Goal: Task Accomplishment & Management: Manage account settings

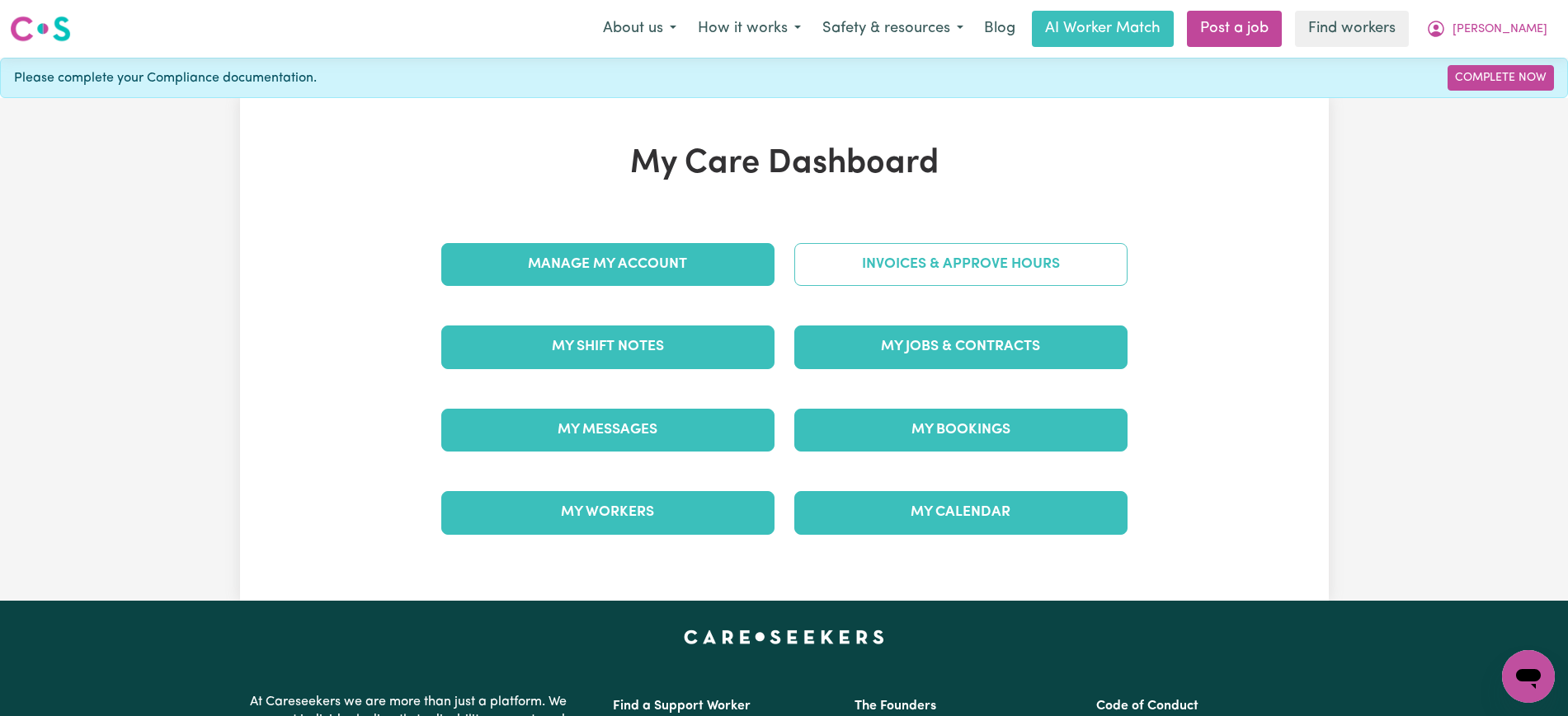
click at [854, 284] on link "Invoices & Approve Hours" at bounding box center [961, 265] width 333 height 43
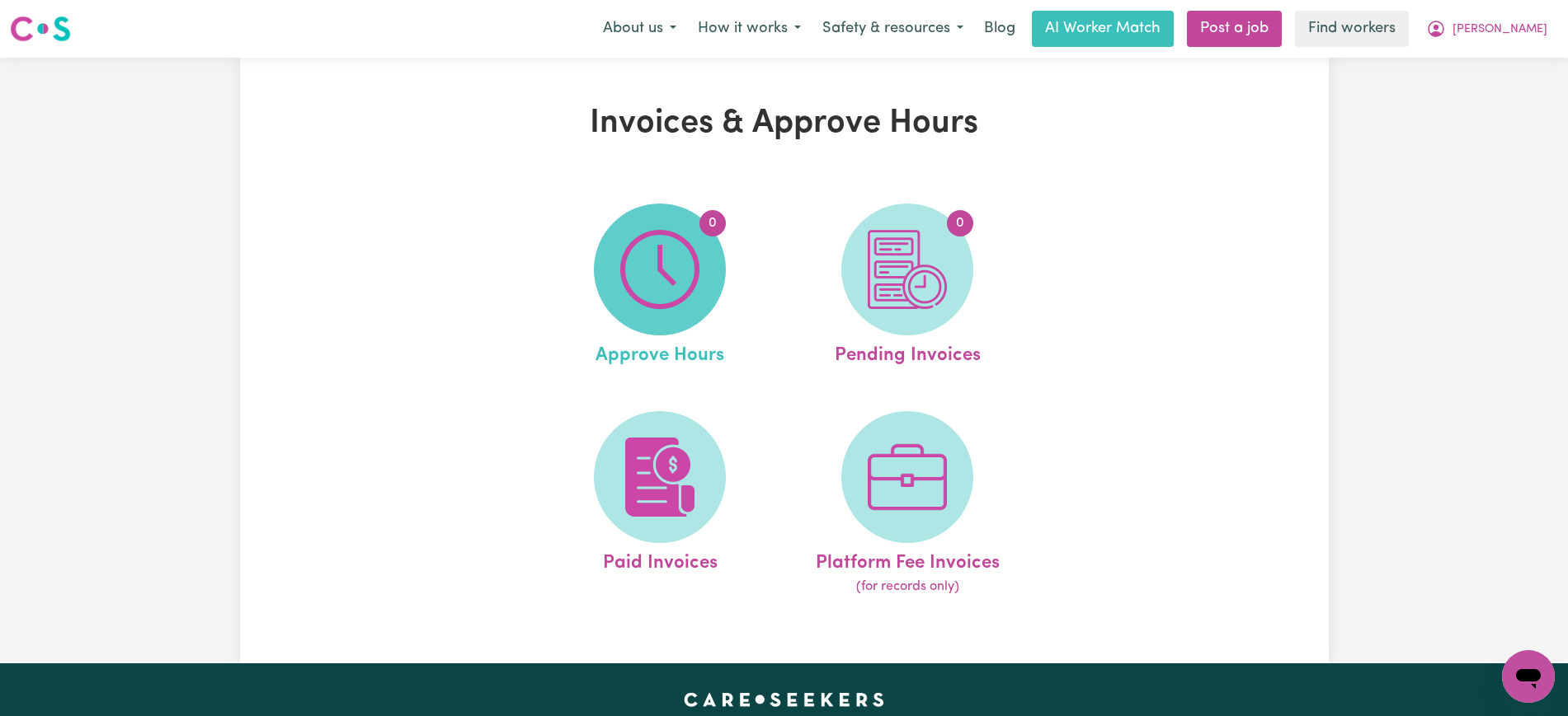
click at [707, 284] on span "0" at bounding box center [659, 269] width 132 height 132
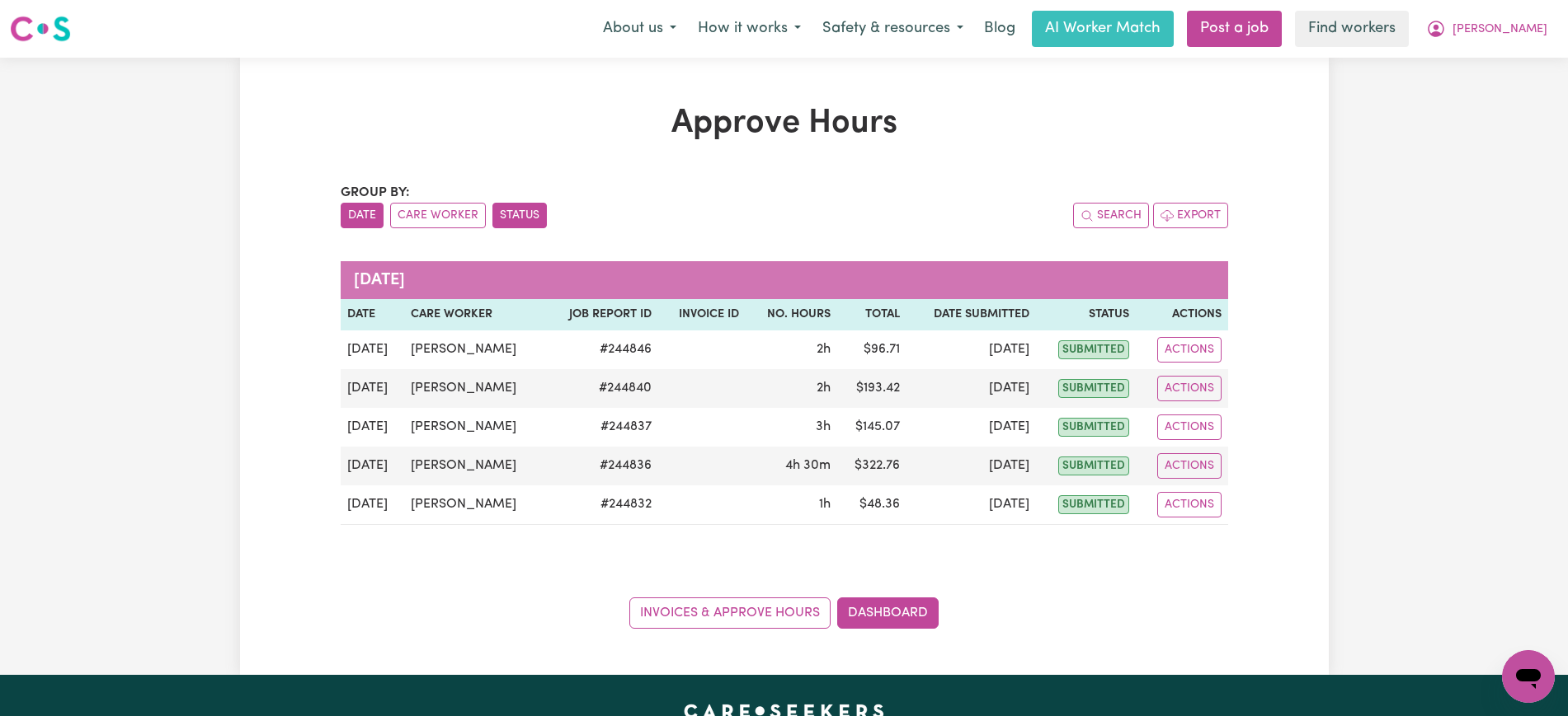
click at [506, 221] on button "Status" at bounding box center [520, 215] width 55 height 26
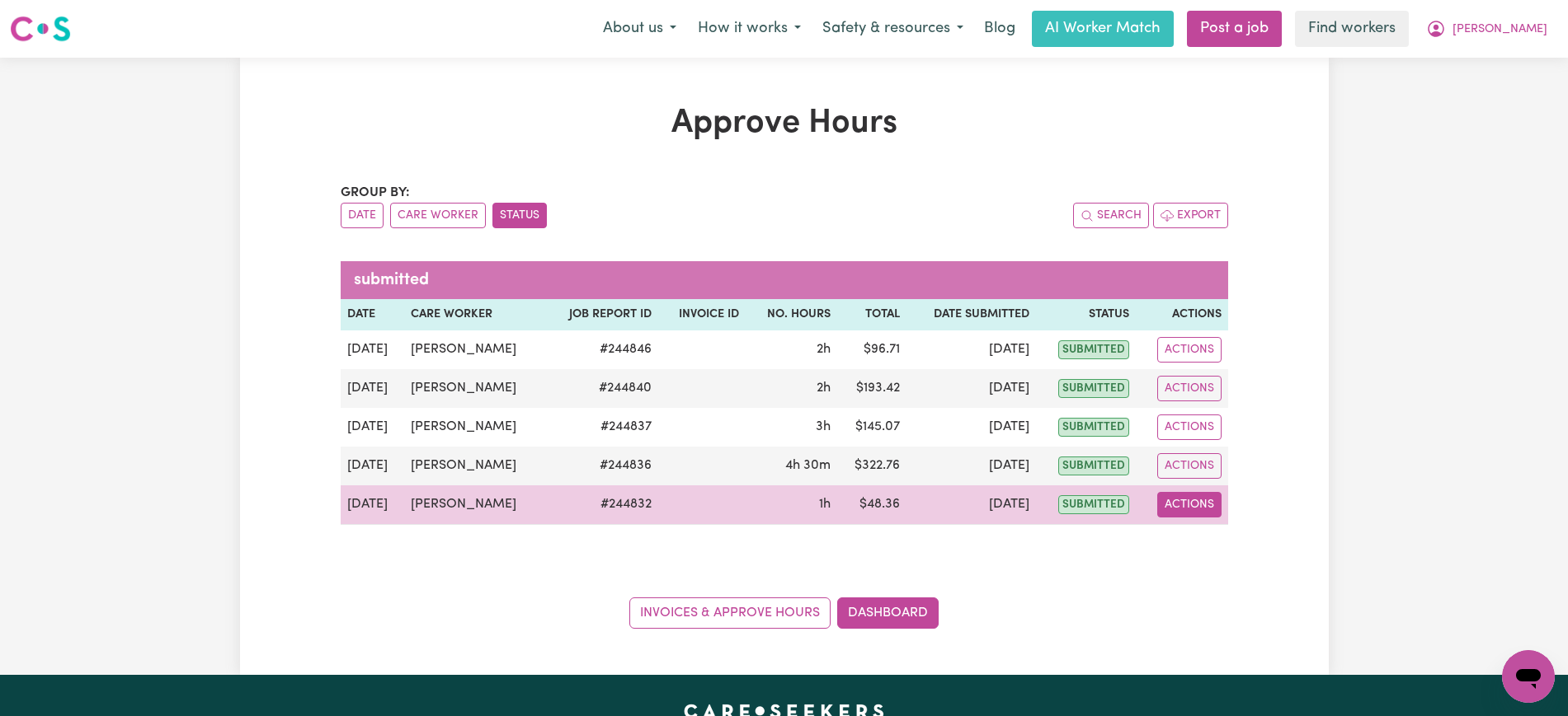
click at [1178, 502] on button "Actions" at bounding box center [1189, 505] width 65 height 26
click at [1198, 533] on link "View Job Report" at bounding box center [1231, 543] width 141 height 33
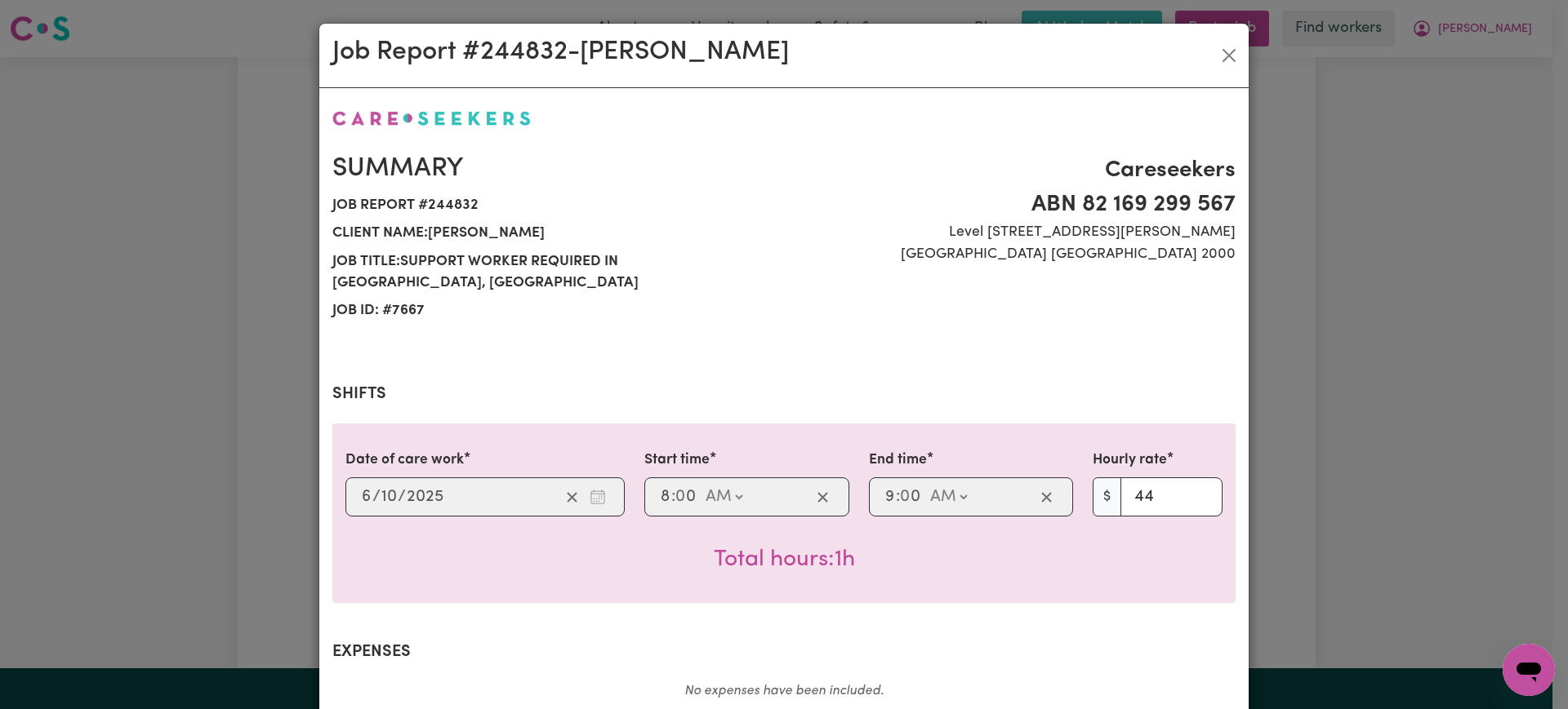
scroll to position [549, 0]
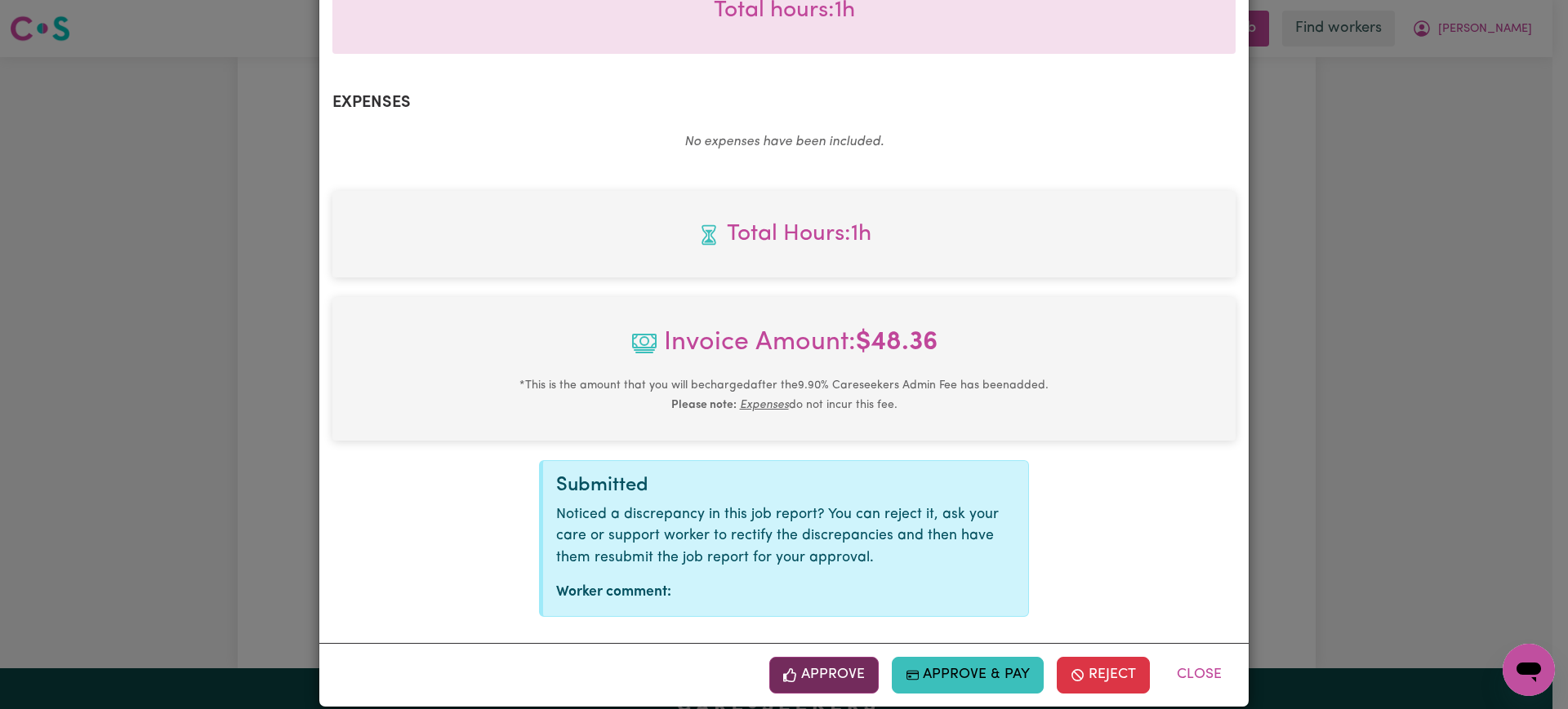
click at [838, 657] on button "Approve" at bounding box center [823, 675] width 109 height 36
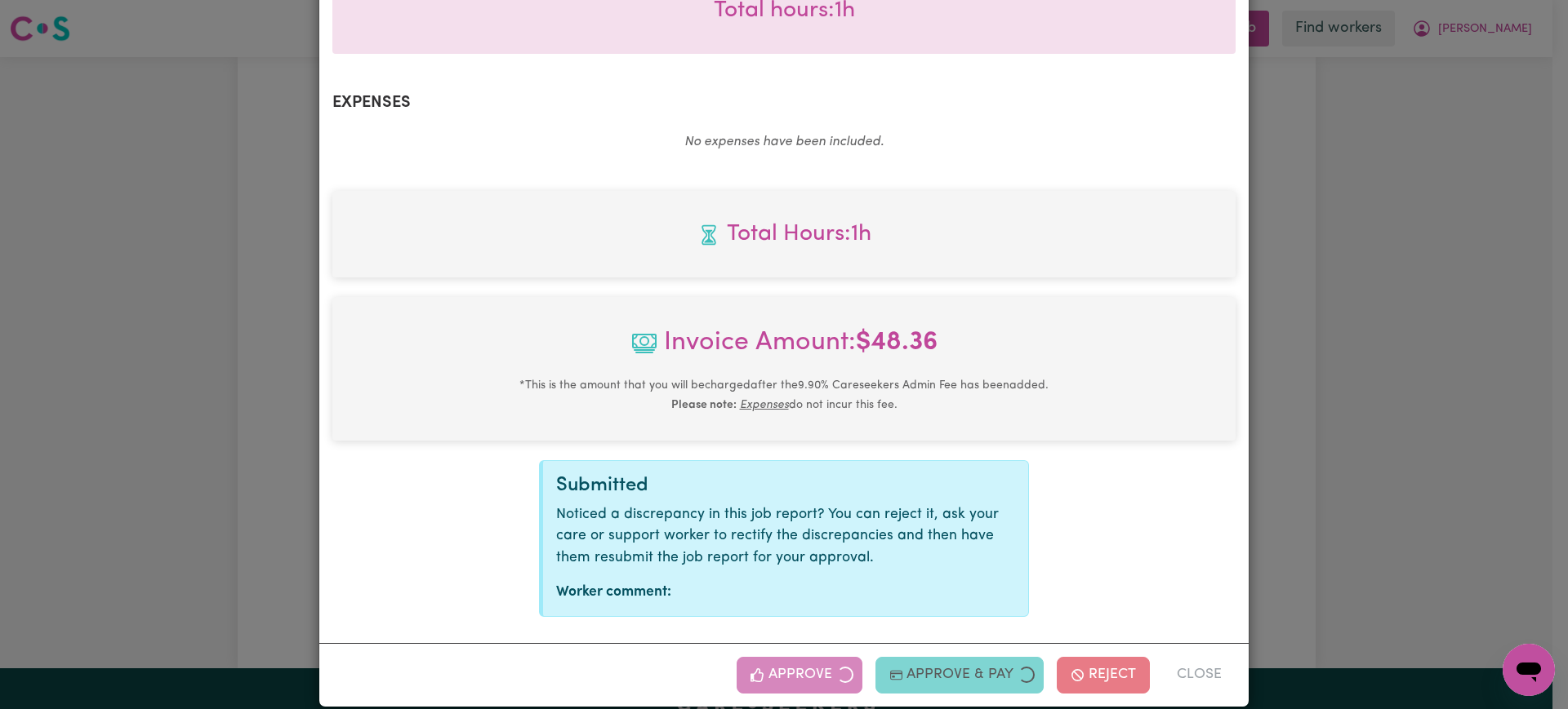
click at [1499, 457] on div "Job Report # 244832 - [PERSON_NAME] Summary Job report # 244832 Client name: [P…" at bounding box center [784, 354] width 1568 height 709
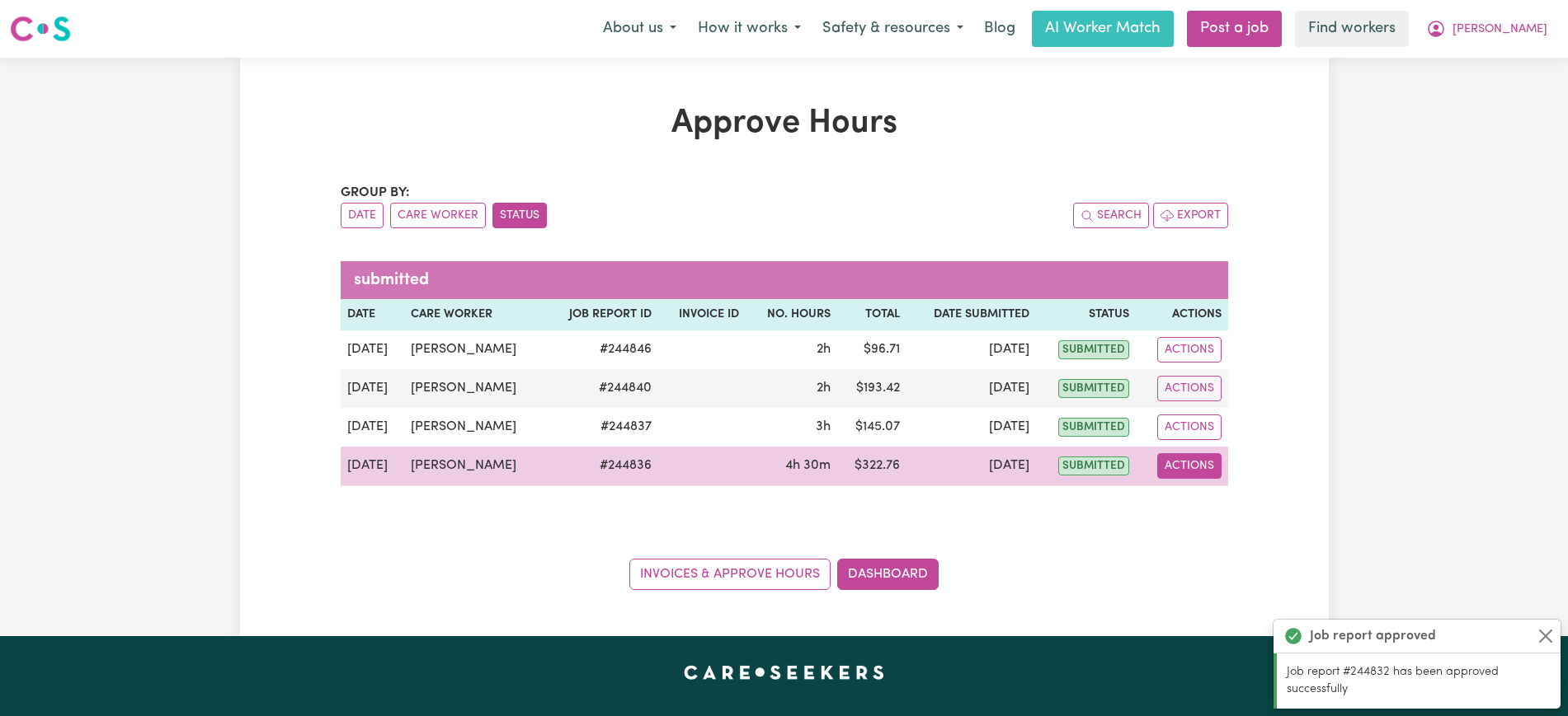
click at [1174, 465] on button "Actions" at bounding box center [1189, 466] width 65 height 26
click at [1198, 492] on link "View Job Report" at bounding box center [1231, 505] width 141 height 33
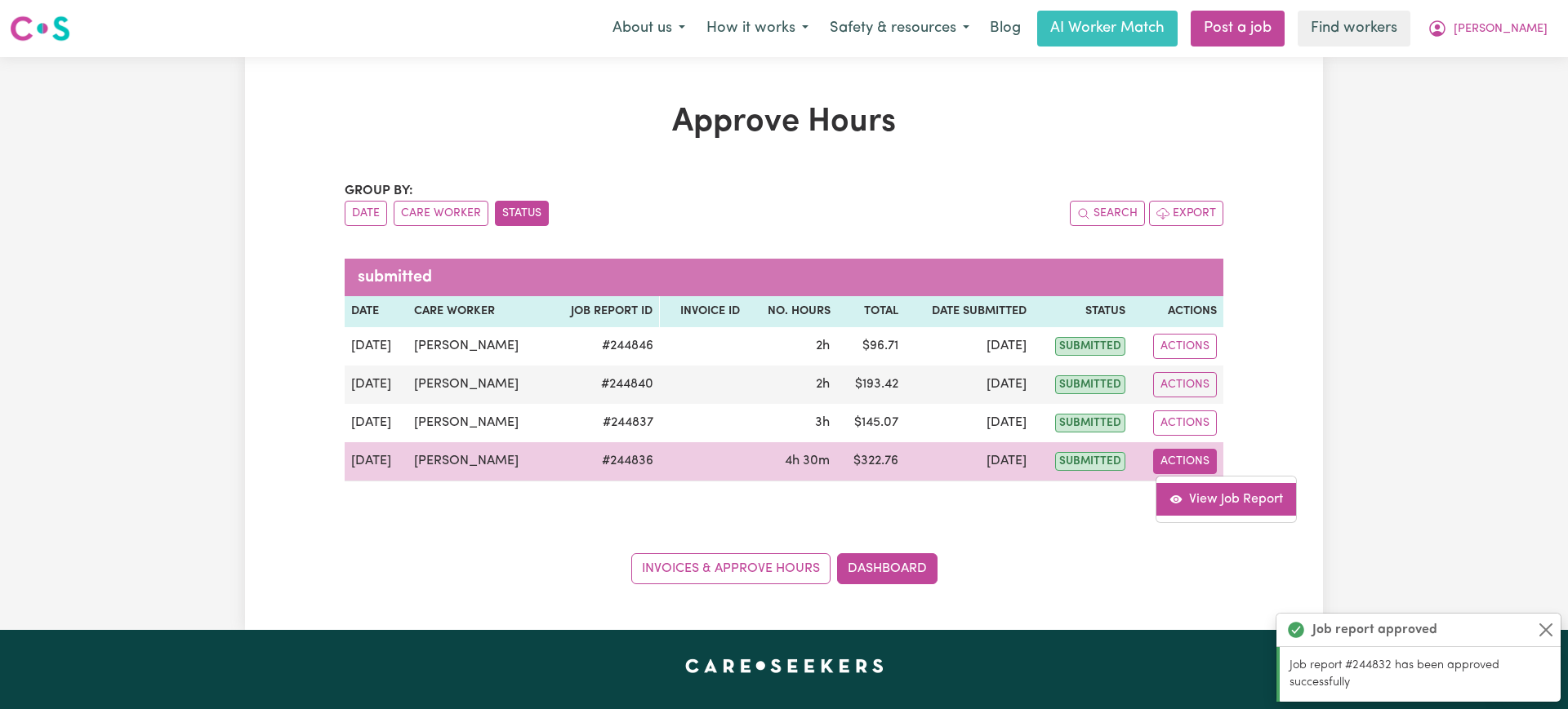
select select "pm"
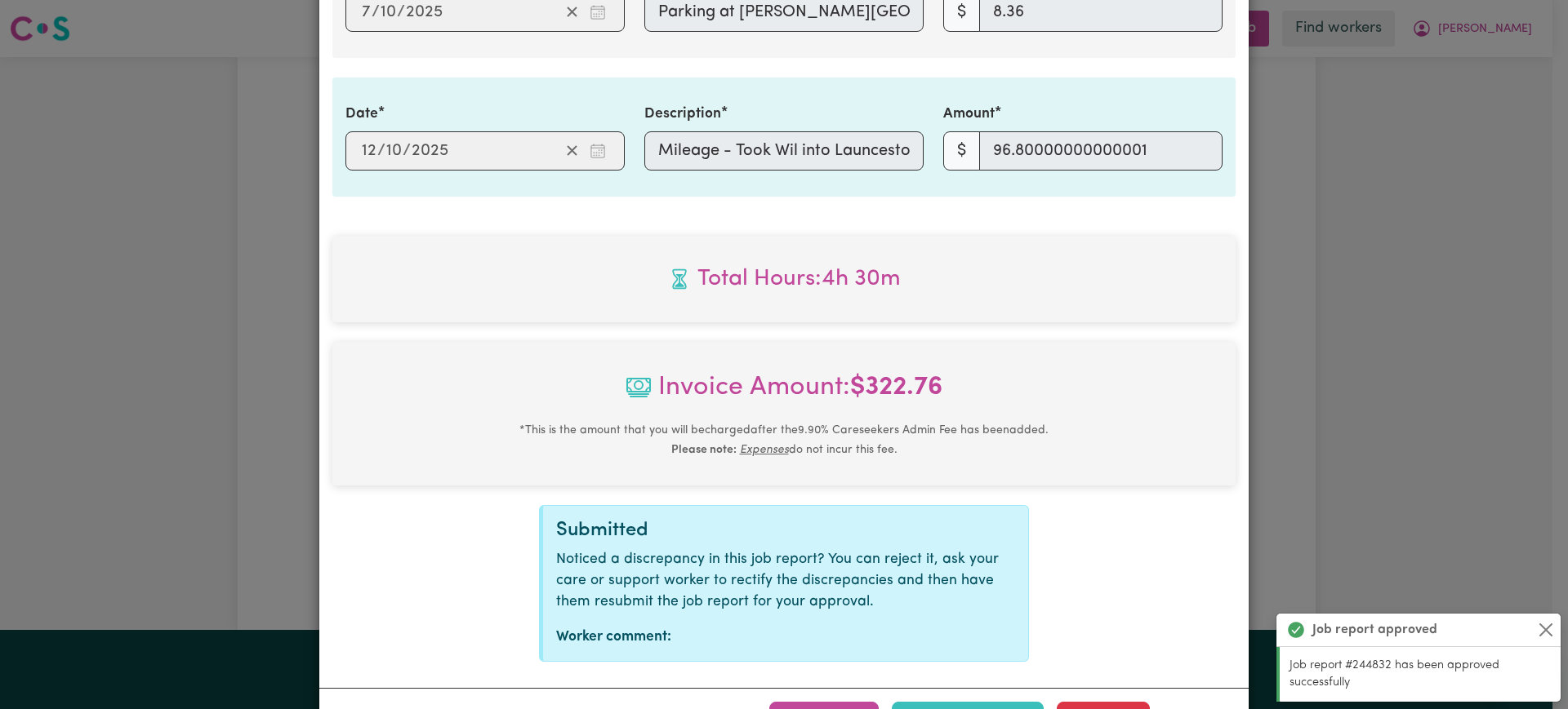
scroll to position [789, 0]
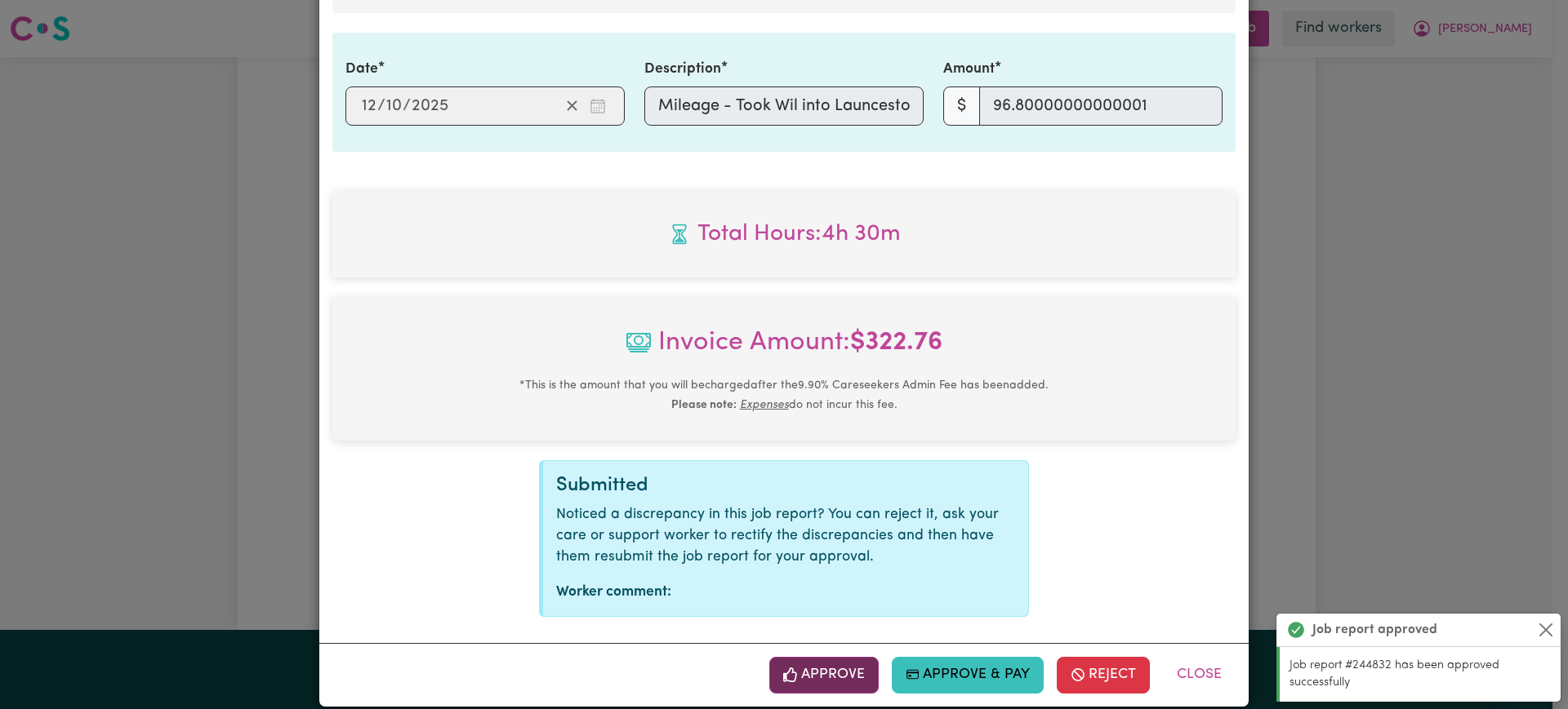
click at [814, 657] on button "Approve" at bounding box center [823, 675] width 109 height 36
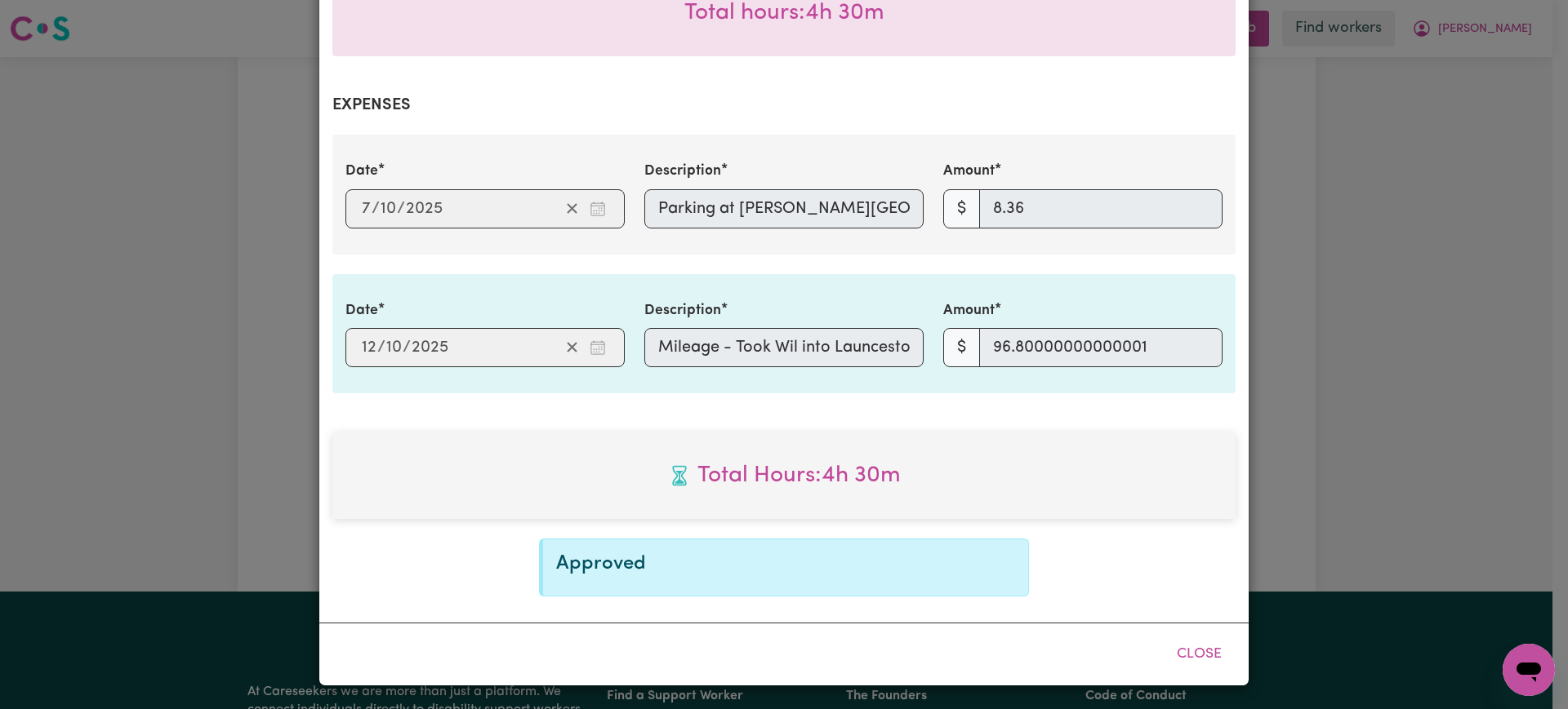
scroll to position [525, 0]
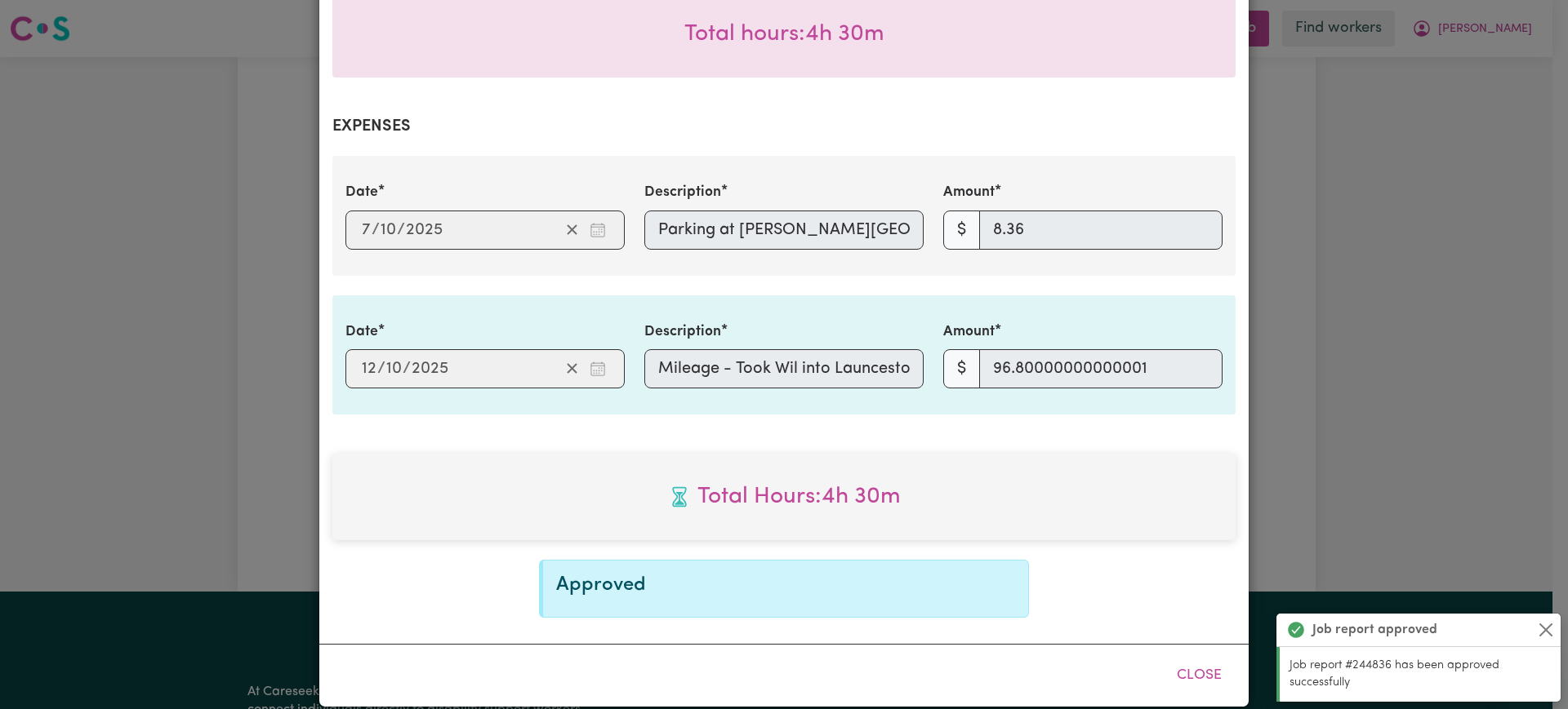
click at [1429, 457] on div "Job Report # 244836 - [PERSON_NAME] Summary Job report # 244836 Client name: [P…" at bounding box center [784, 354] width 1568 height 709
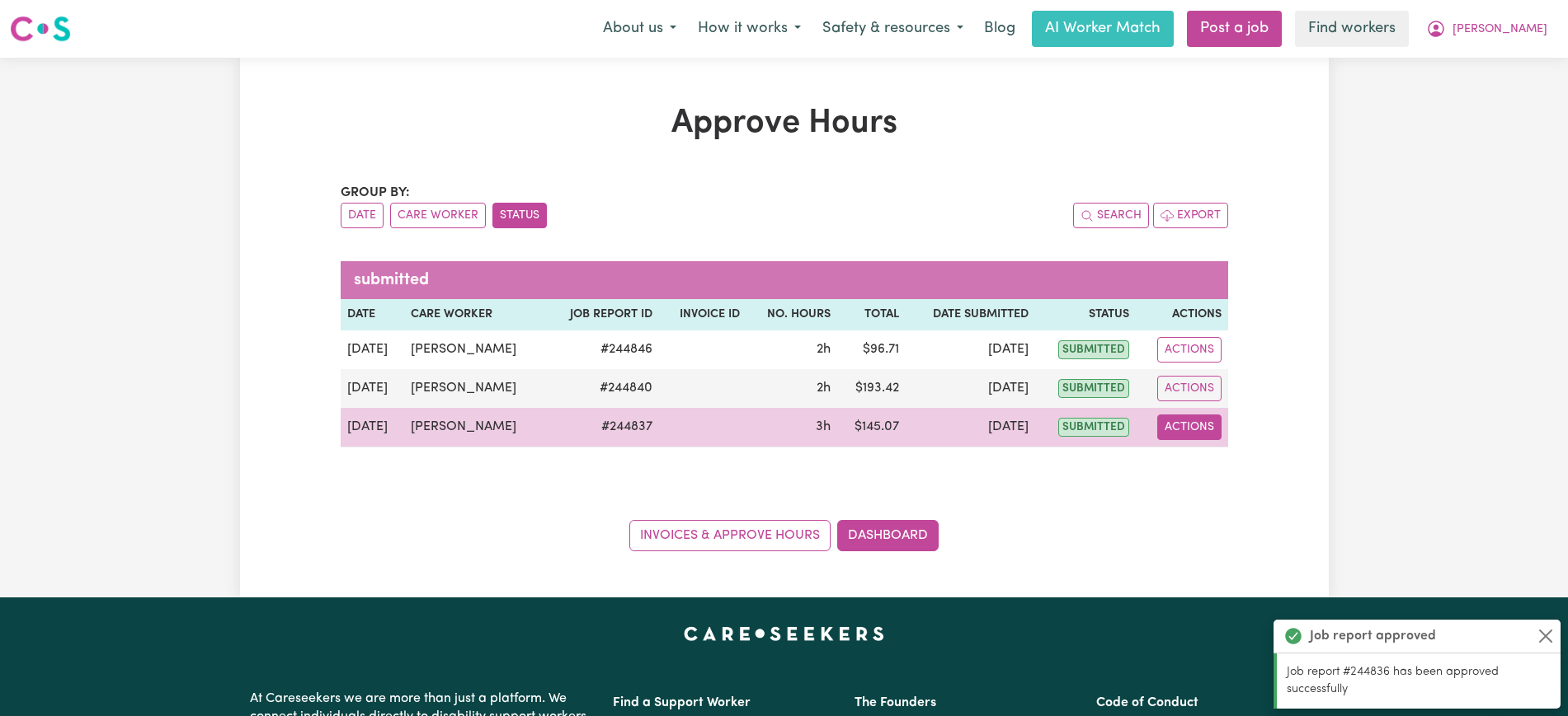
click at [1198, 423] on button "Actions" at bounding box center [1189, 427] width 65 height 26
click at [1227, 460] on link "View Job Report" at bounding box center [1231, 466] width 141 height 33
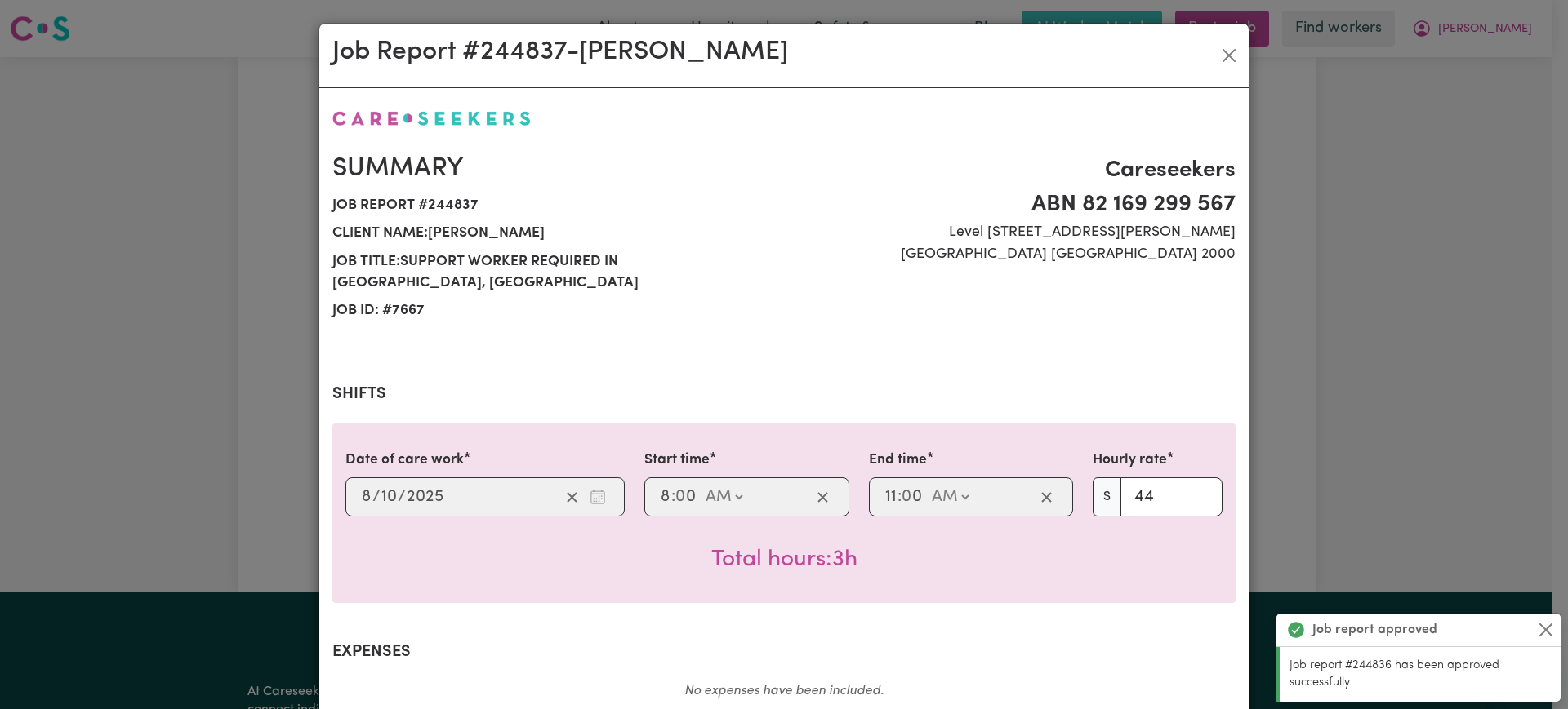
scroll to position [549, 0]
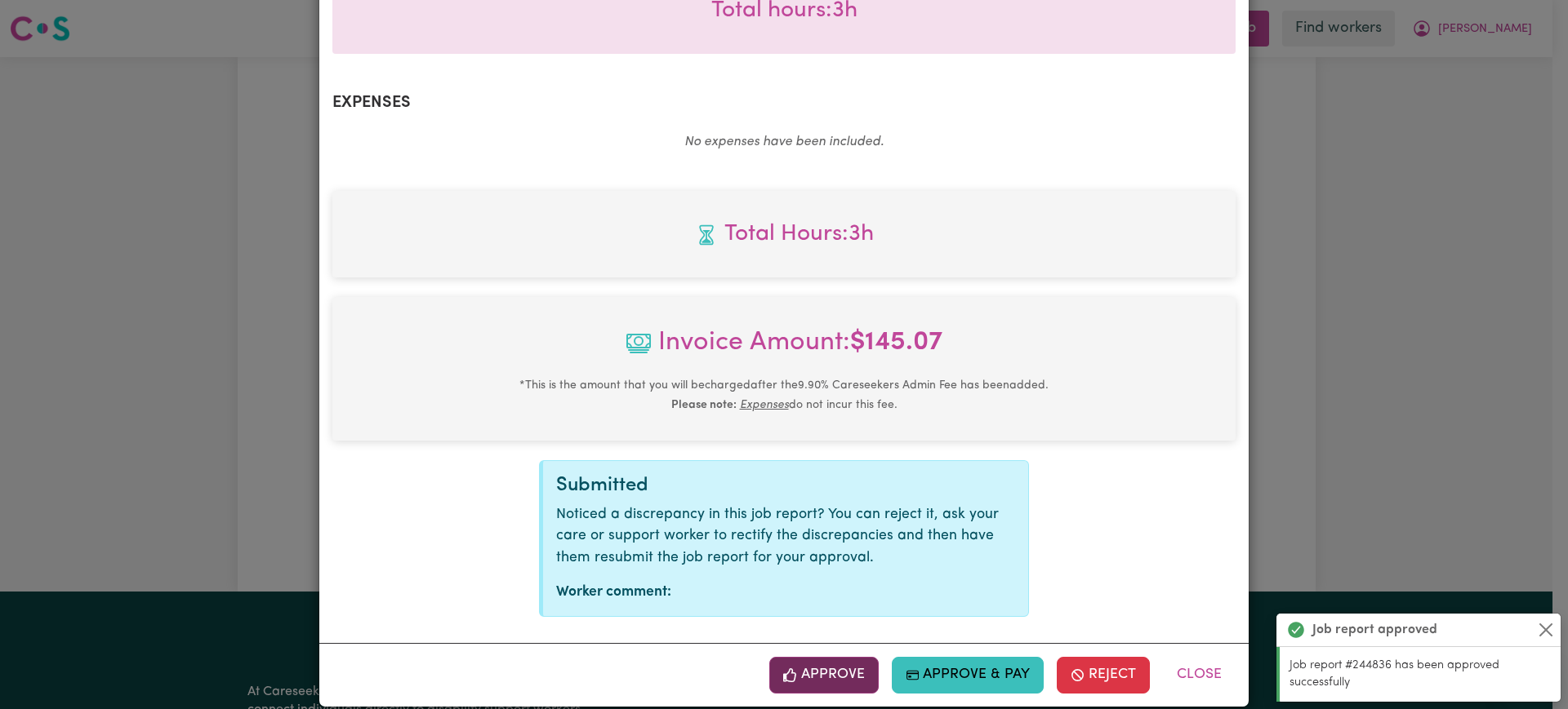
click at [827, 657] on button "Approve" at bounding box center [823, 675] width 109 height 36
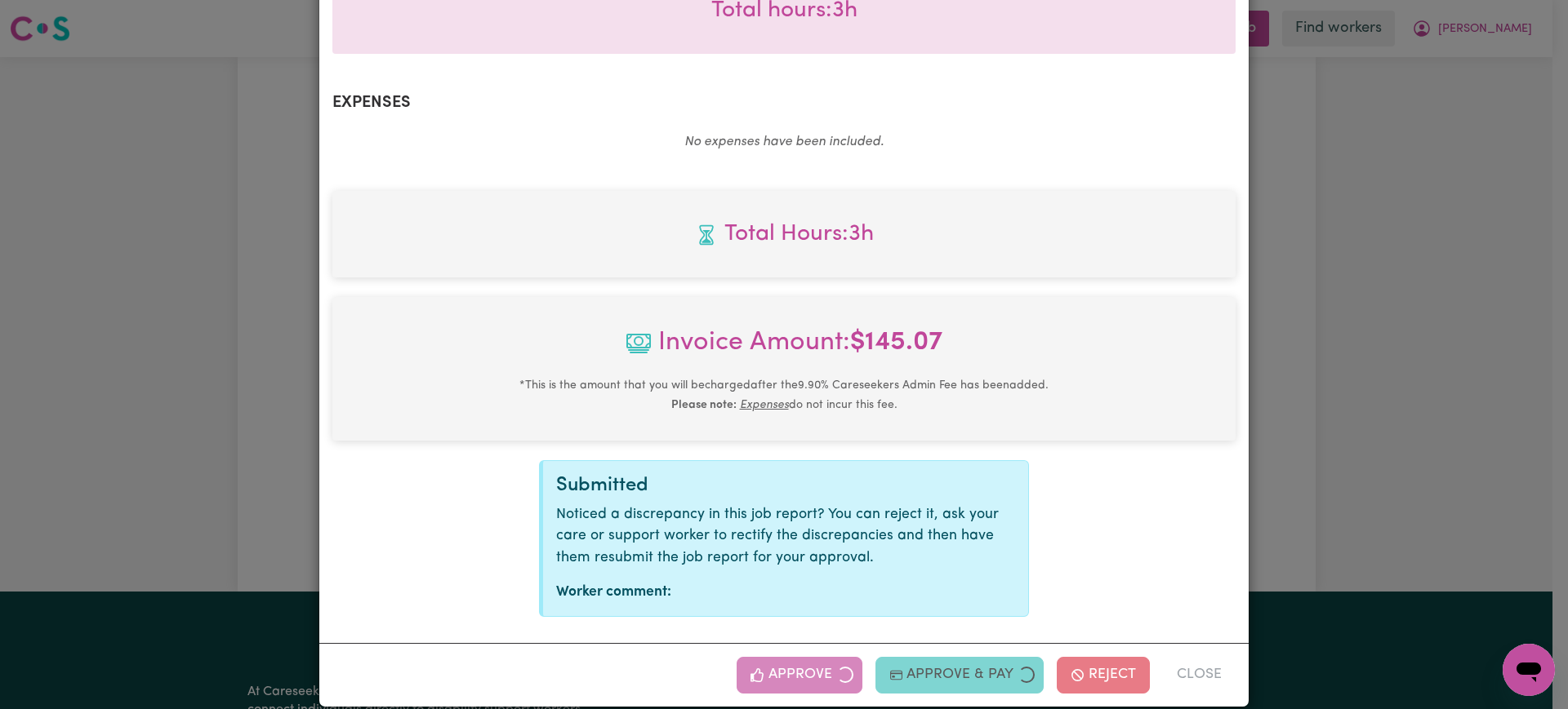
click at [1426, 433] on div "Job Report # 244837 - [PERSON_NAME] Summary Job report # 244837 Client name: [P…" at bounding box center [784, 354] width 1568 height 709
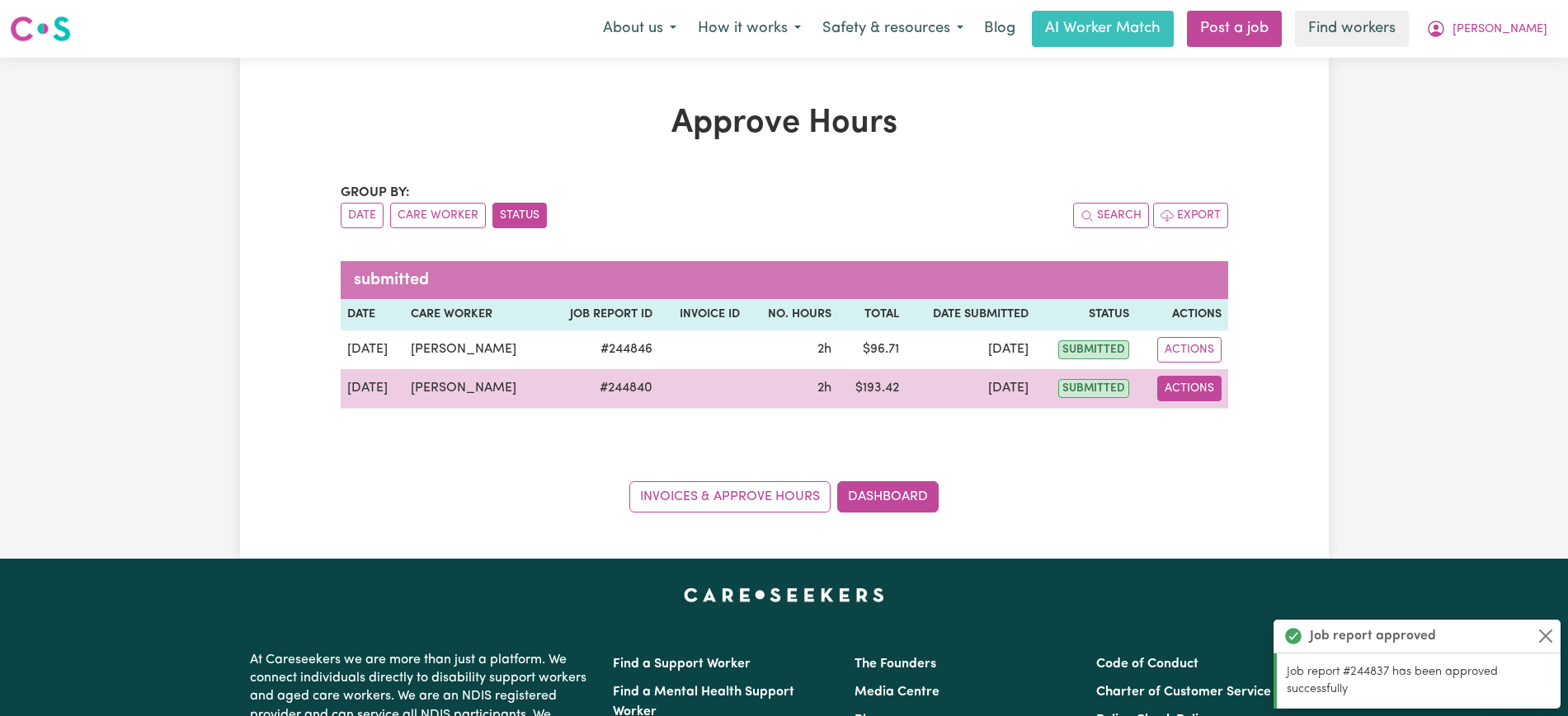
click at [1180, 394] on button "Actions" at bounding box center [1189, 388] width 65 height 26
click at [1199, 424] on link "View Job Report" at bounding box center [1231, 427] width 141 height 33
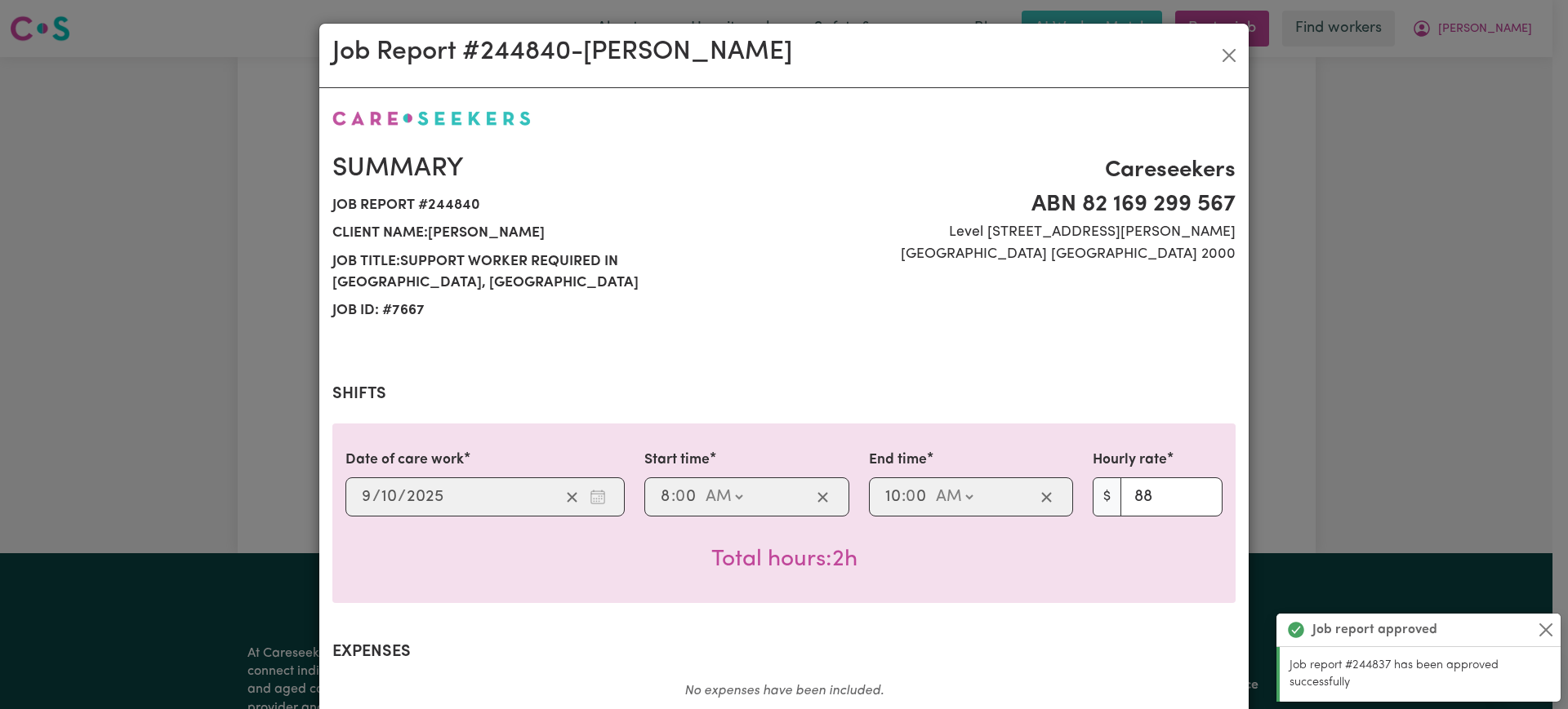
scroll to position [571, 0]
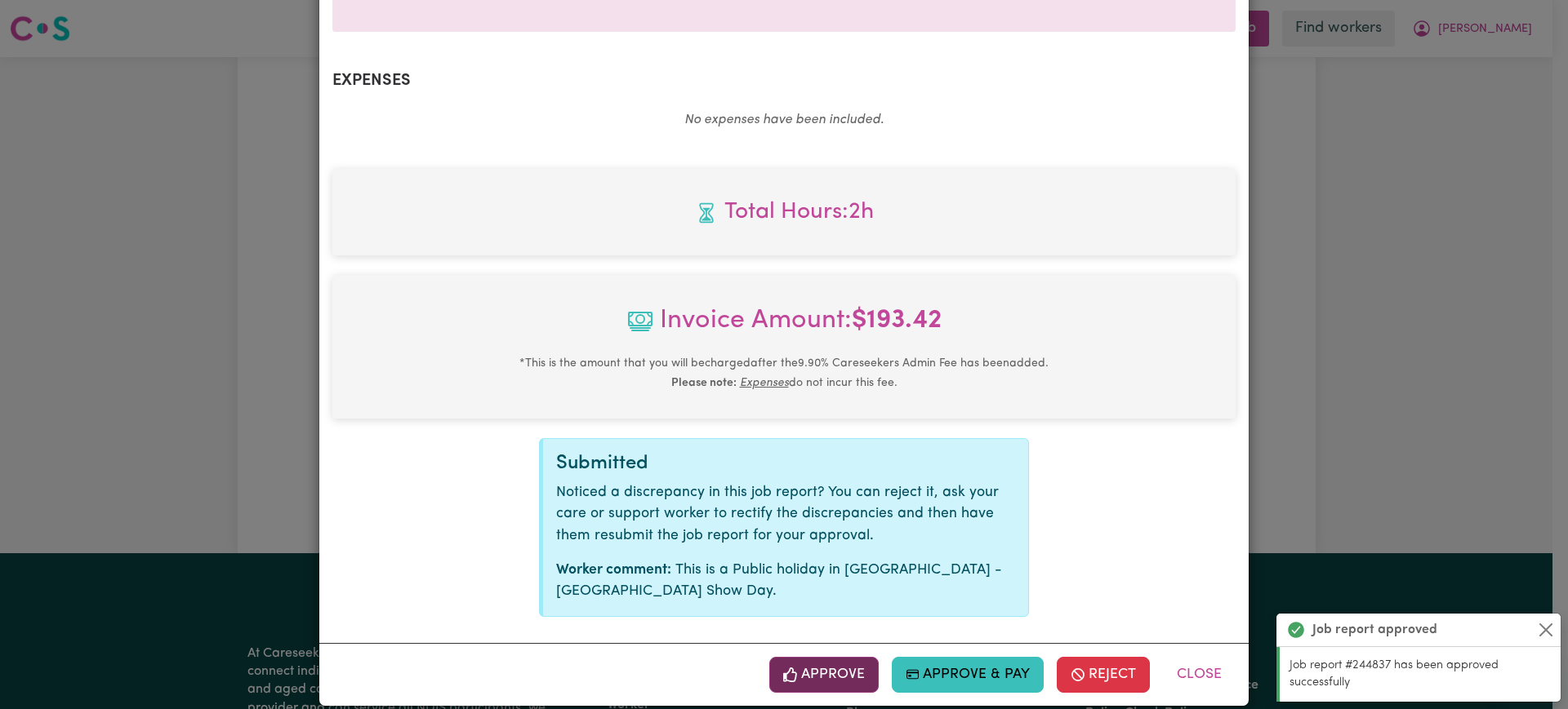
drag, startPoint x: 804, startPoint y: 642, endPoint x: 831, endPoint y: 634, distance: 28.2
click at [805, 657] on button "Approve" at bounding box center [823, 675] width 109 height 36
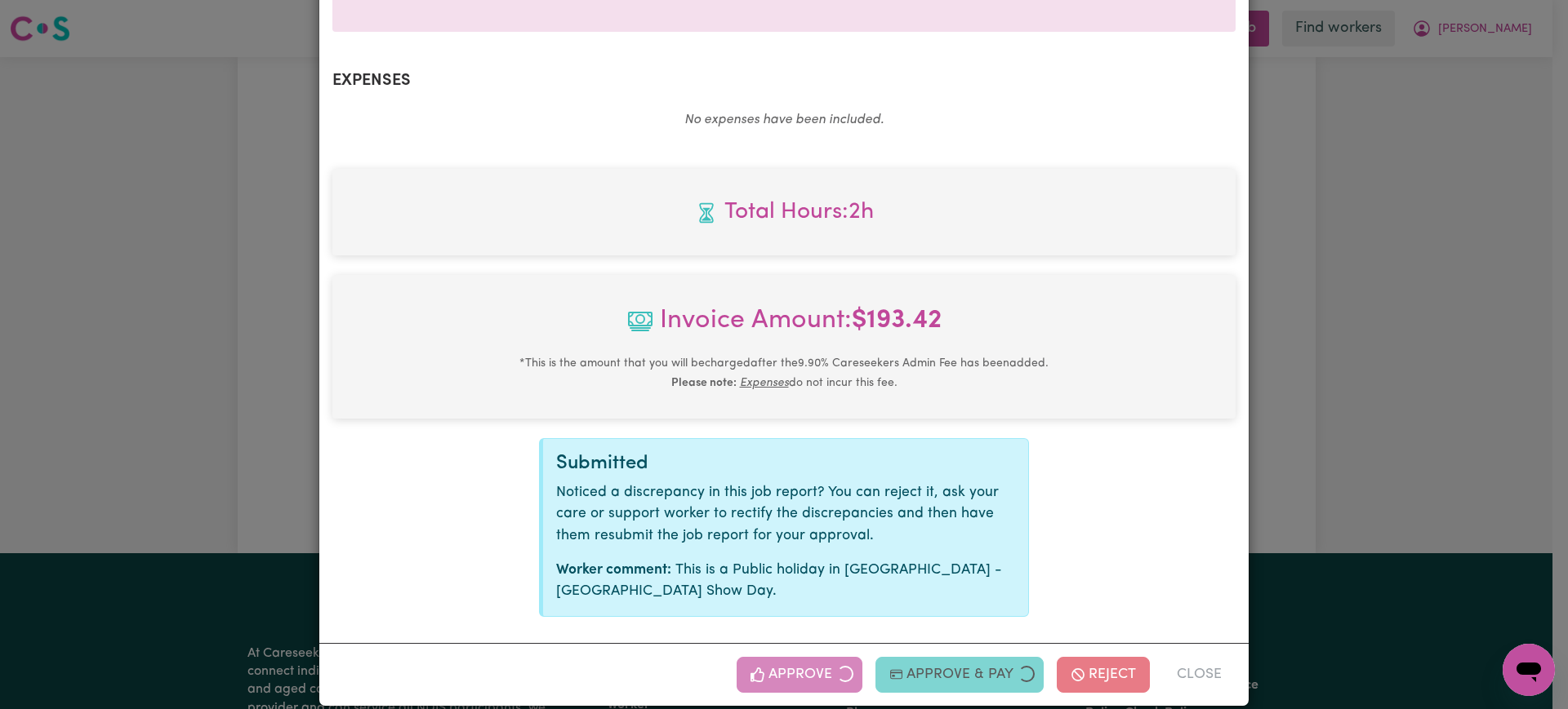
click at [1382, 400] on div "Job Report # 244840 - [PERSON_NAME] Summary Job report # 244840 Client name: [P…" at bounding box center [784, 354] width 1568 height 709
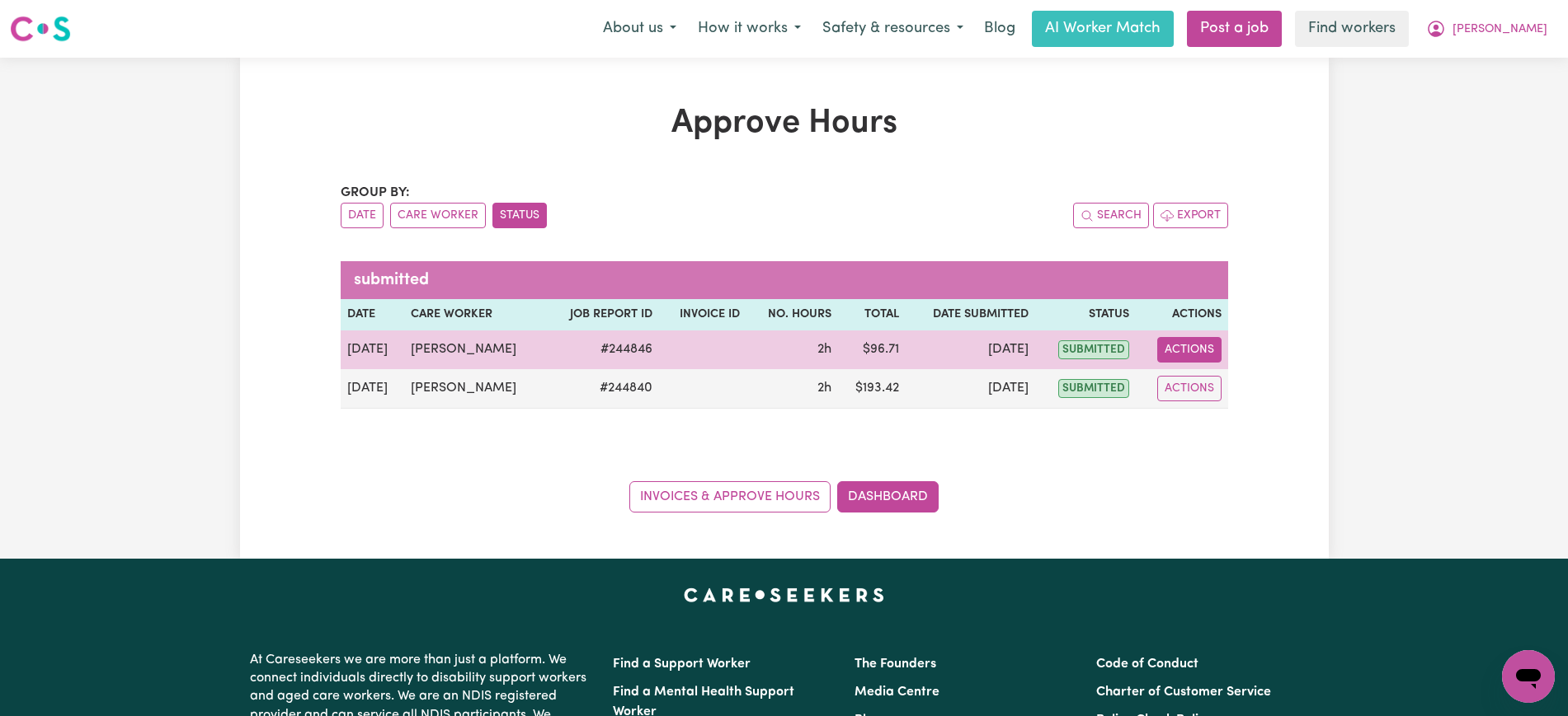
click at [1177, 343] on button "Actions" at bounding box center [1189, 349] width 65 height 26
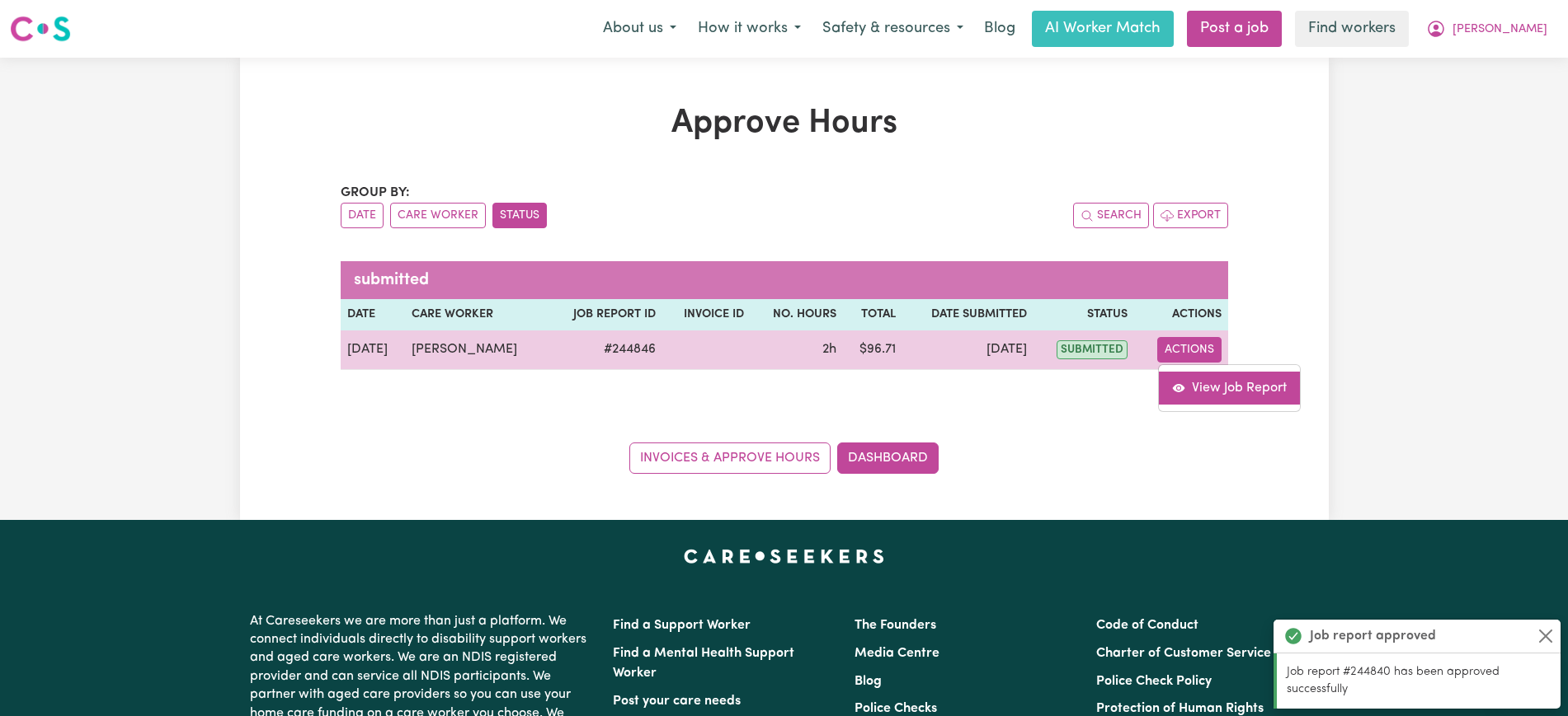
click at [1220, 387] on link "View Job Report" at bounding box center [1229, 388] width 141 height 33
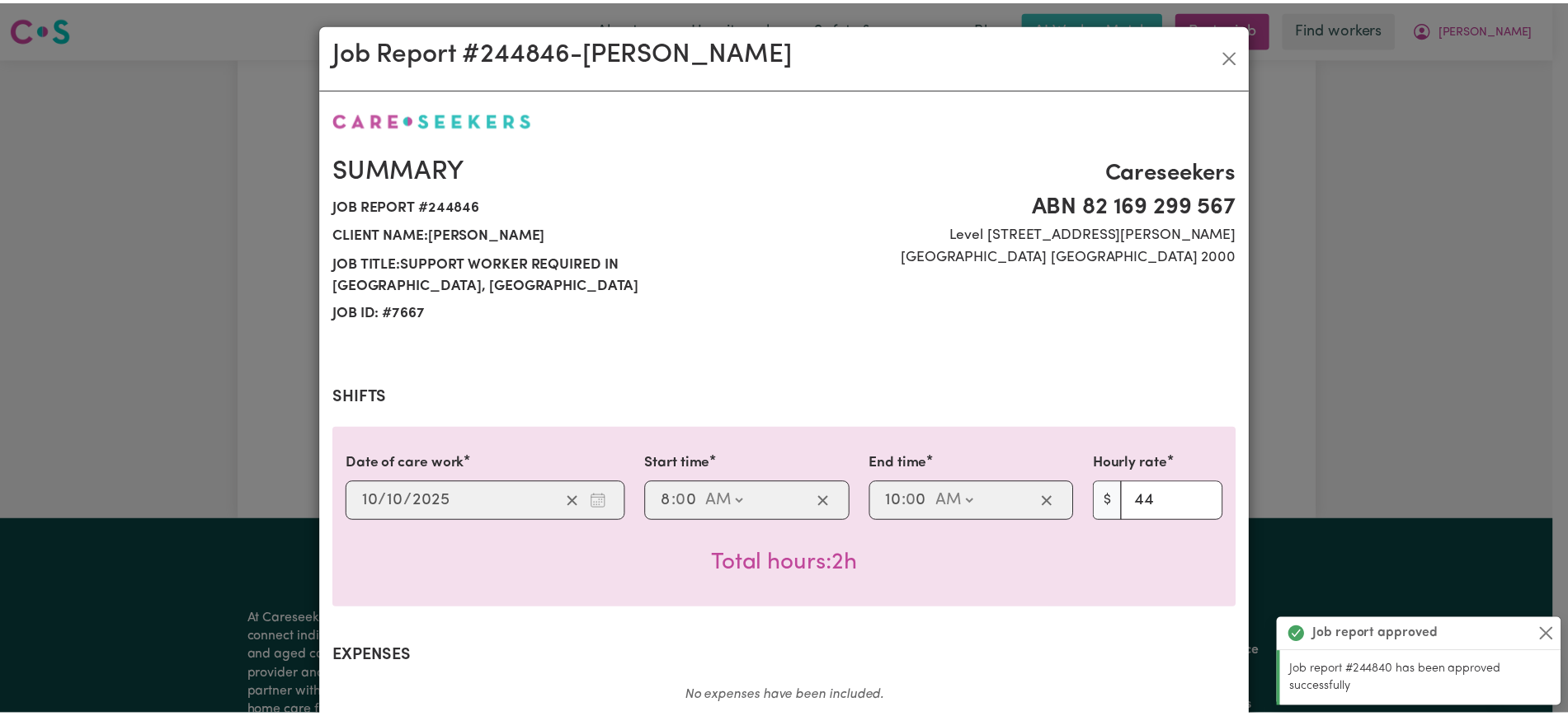
scroll to position [555, 0]
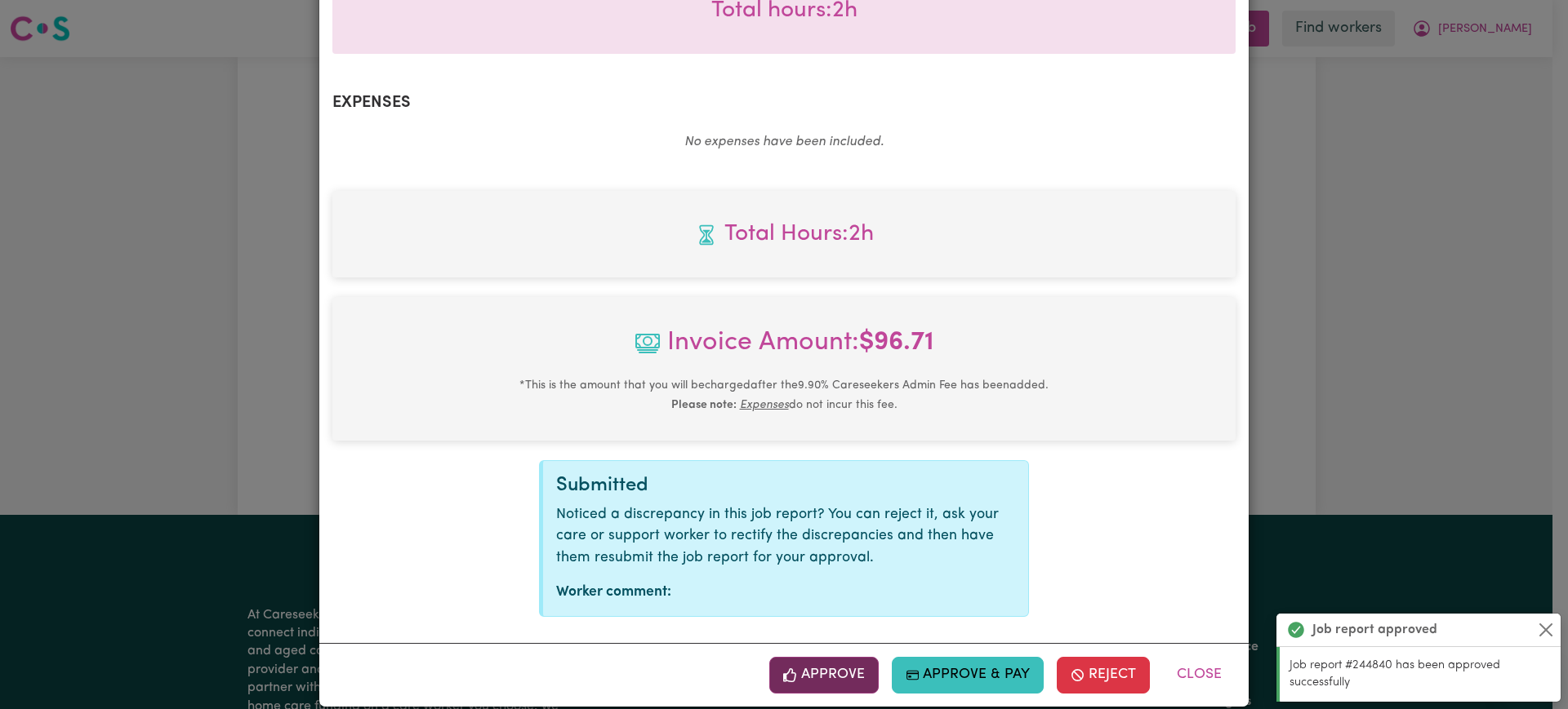
drag, startPoint x: 848, startPoint y: 661, endPoint x: 1266, endPoint y: 401, distance: 492.3
click at [849, 660] on button "Approve" at bounding box center [823, 675] width 109 height 36
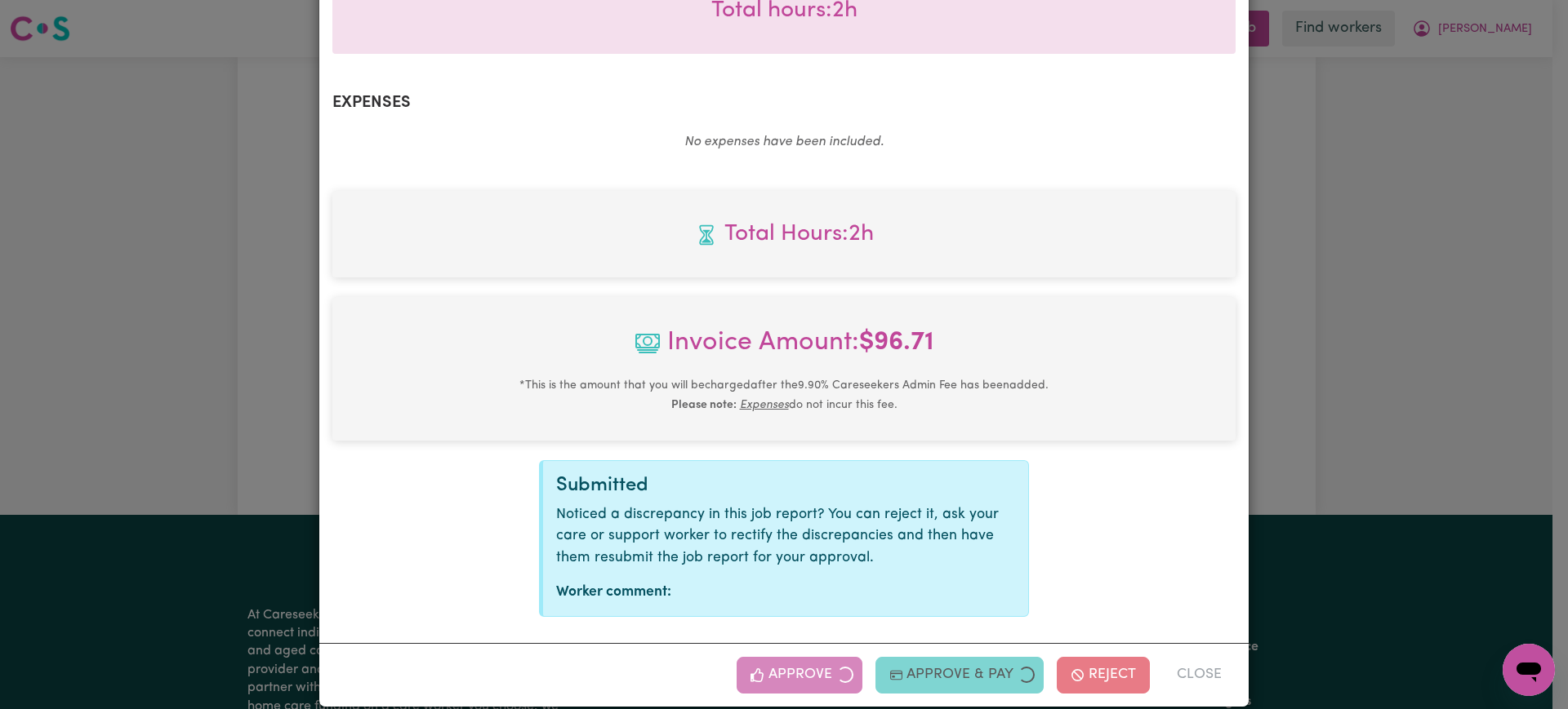
click at [1361, 362] on div "Job Report # 244846 - [PERSON_NAME] Summary Job report # 244846 Client name: [P…" at bounding box center [784, 354] width 1568 height 709
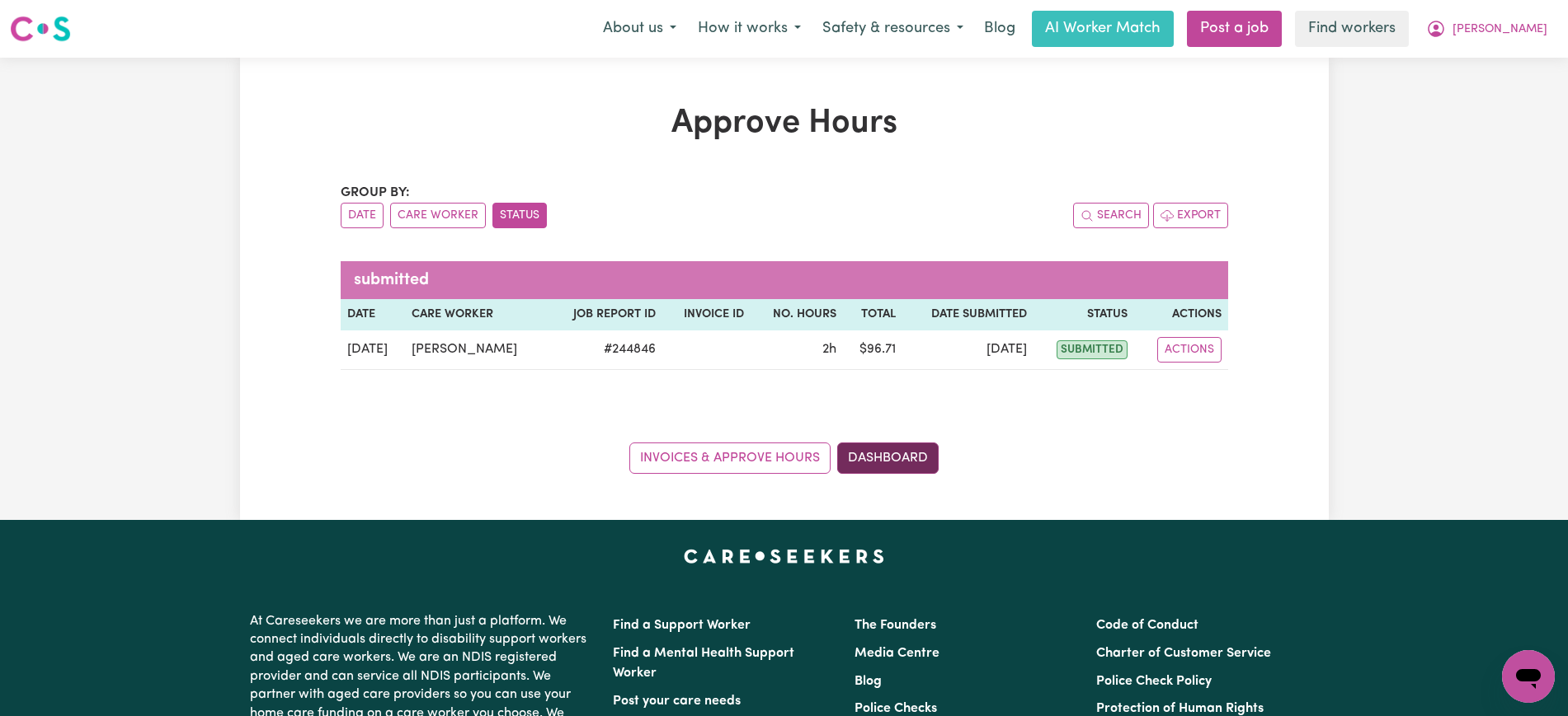
click at [884, 466] on link "Dashboard" at bounding box center [888, 459] width 101 height 31
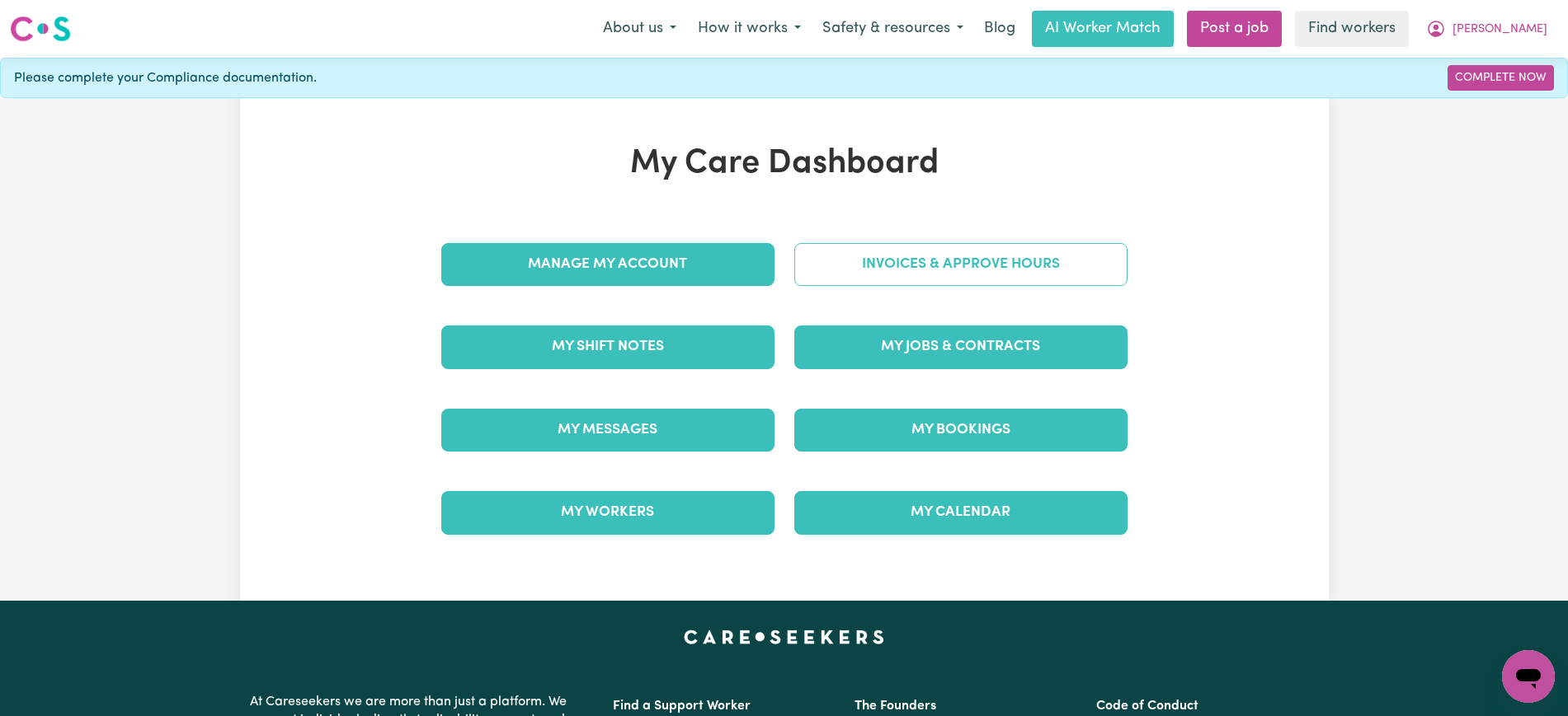
click at [907, 257] on link "Invoices & Approve Hours" at bounding box center [961, 265] width 333 height 43
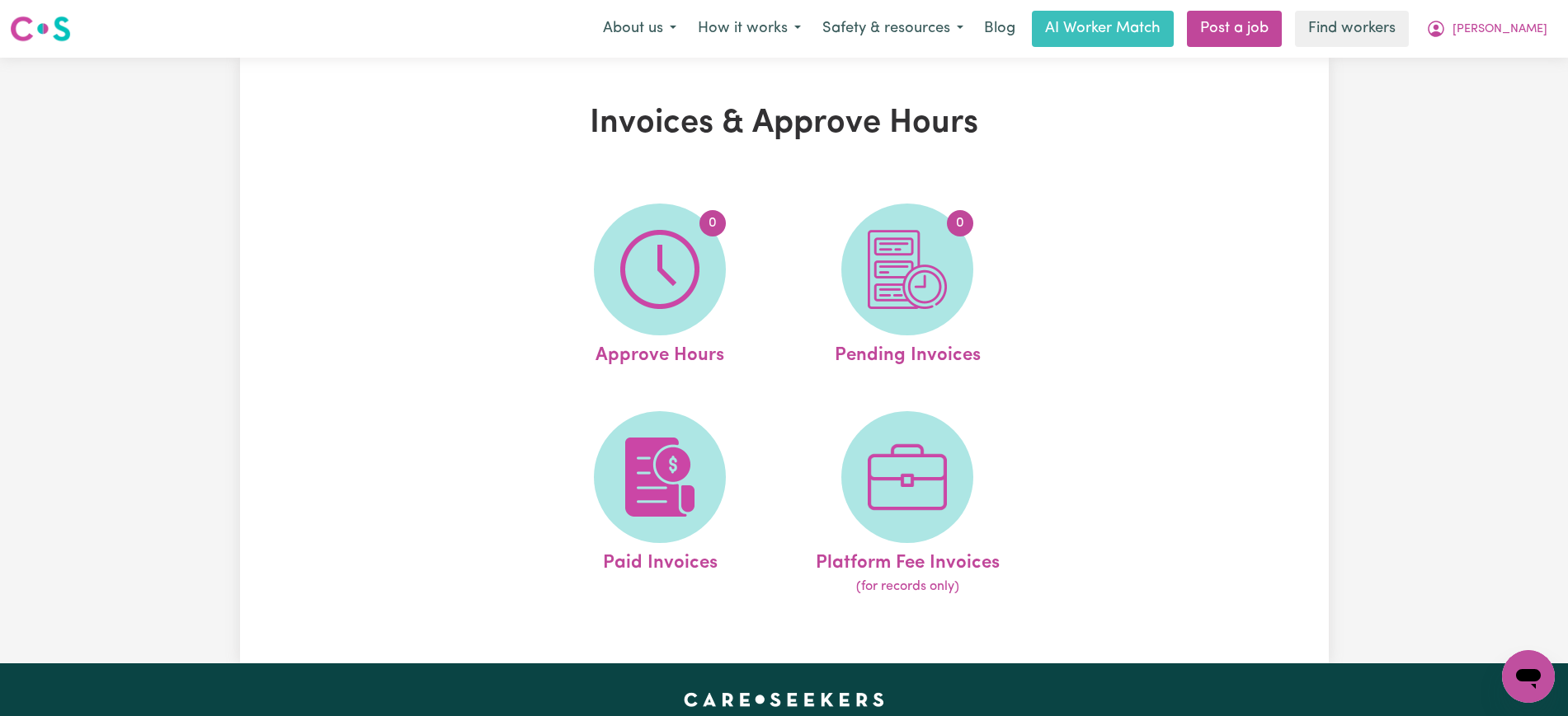
click at [909, 288] on img at bounding box center [908, 270] width 80 height 79
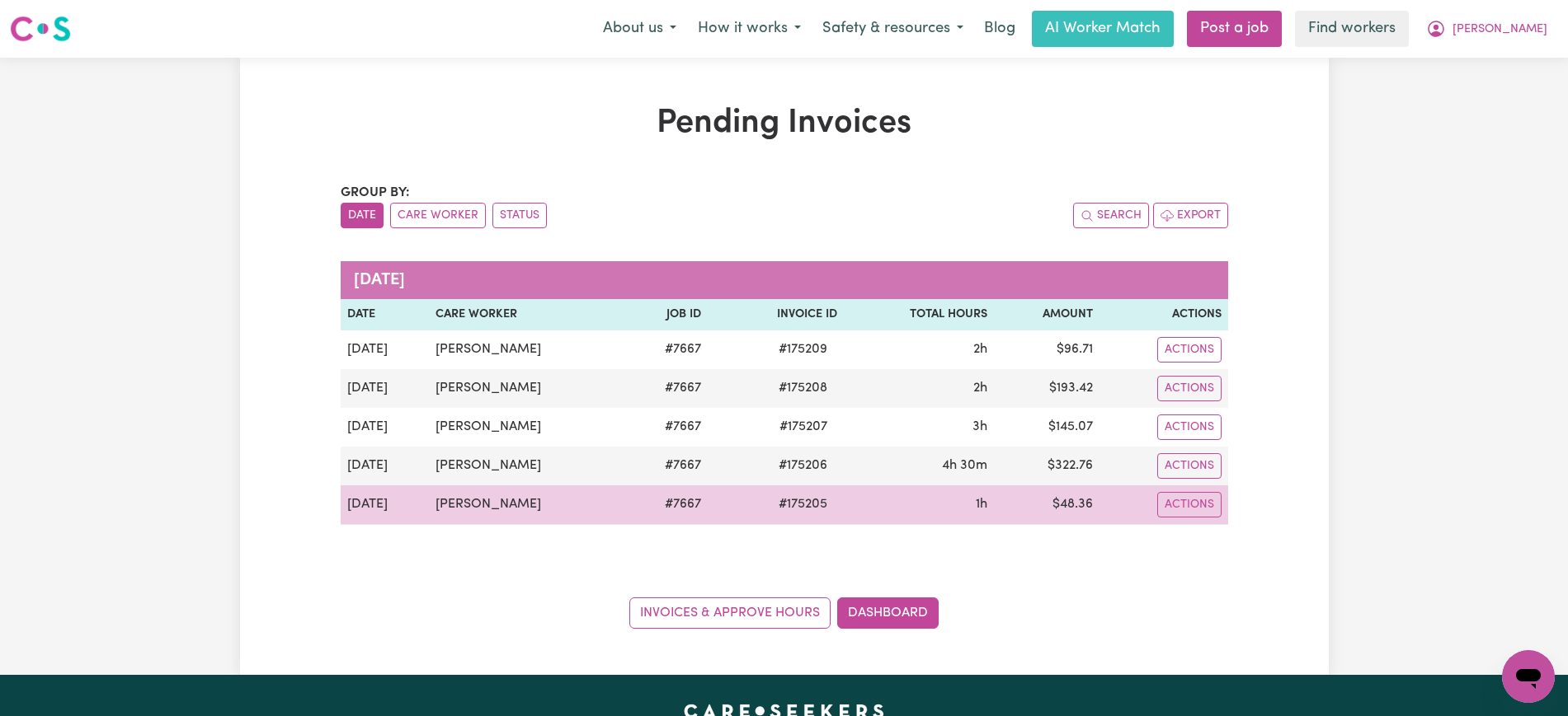
click at [795, 501] on span "# 175205" at bounding box center [803, 505] width 69 height 20
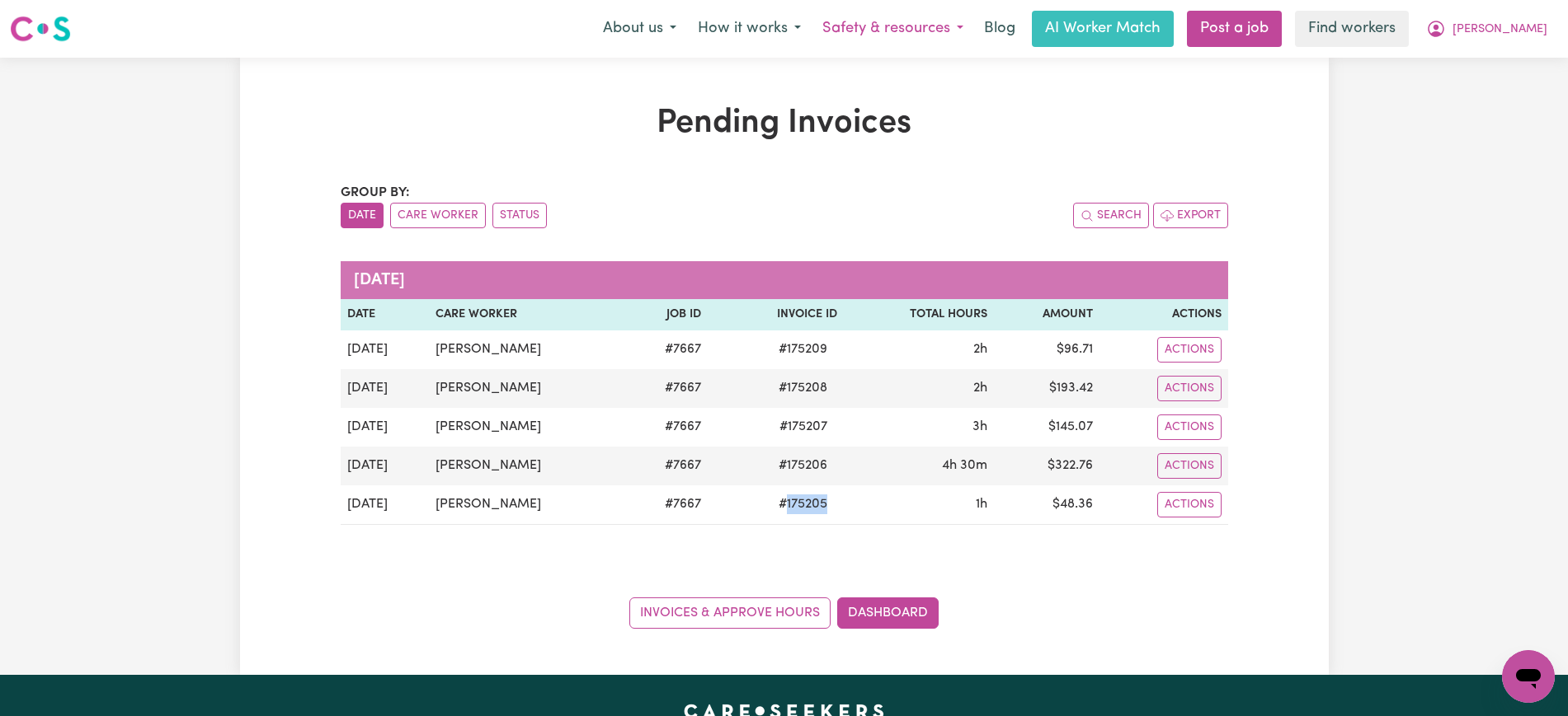
copy span "175205"
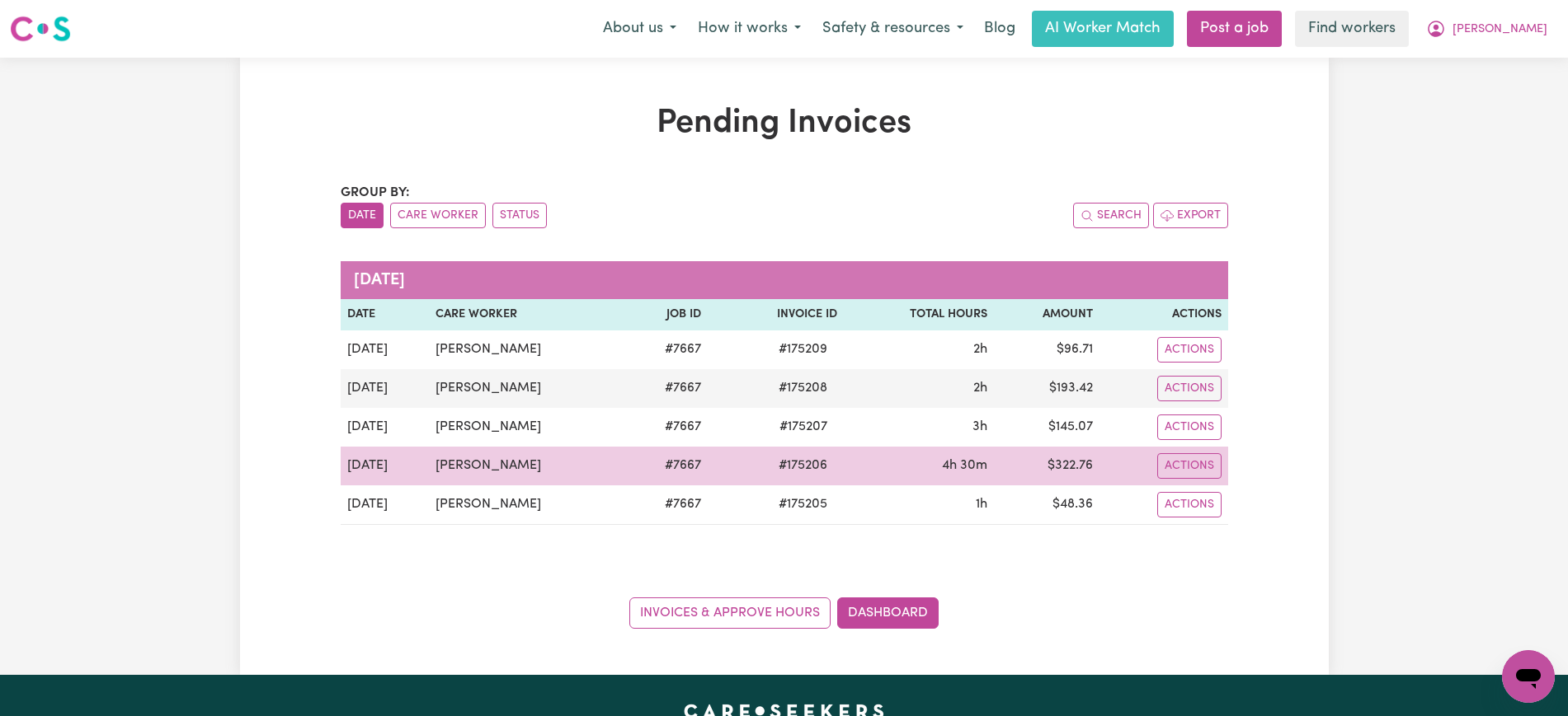
click at [815, 469] on span "# 175206" at bounding box center [803, 466] width 69 height 20
click at [784, 469] on span "# 175206" at bounding box center [803, 466] width 69 height 20
click at [786, 469] on span "# 175206" at bounding box center [803, 466] width 69 height 20
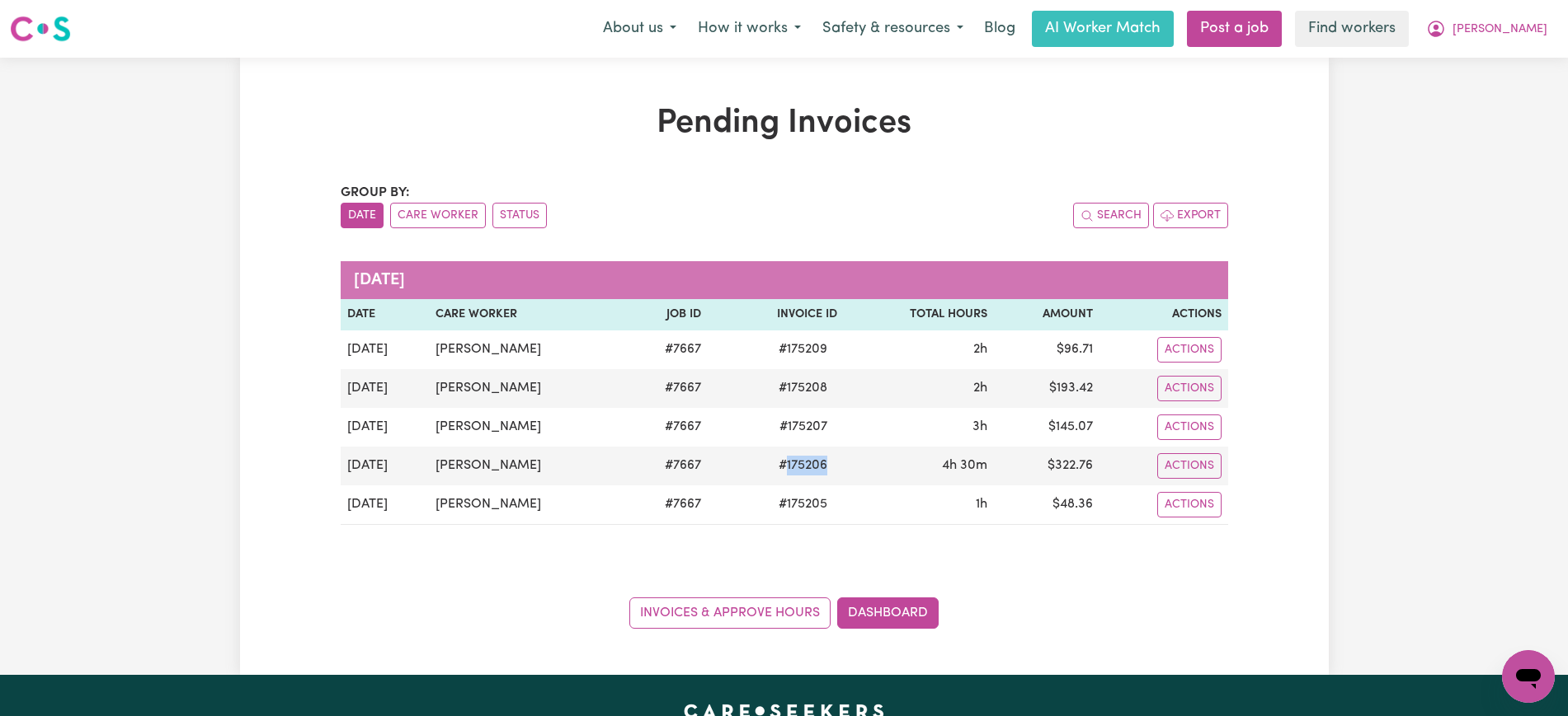
copy span "175206"
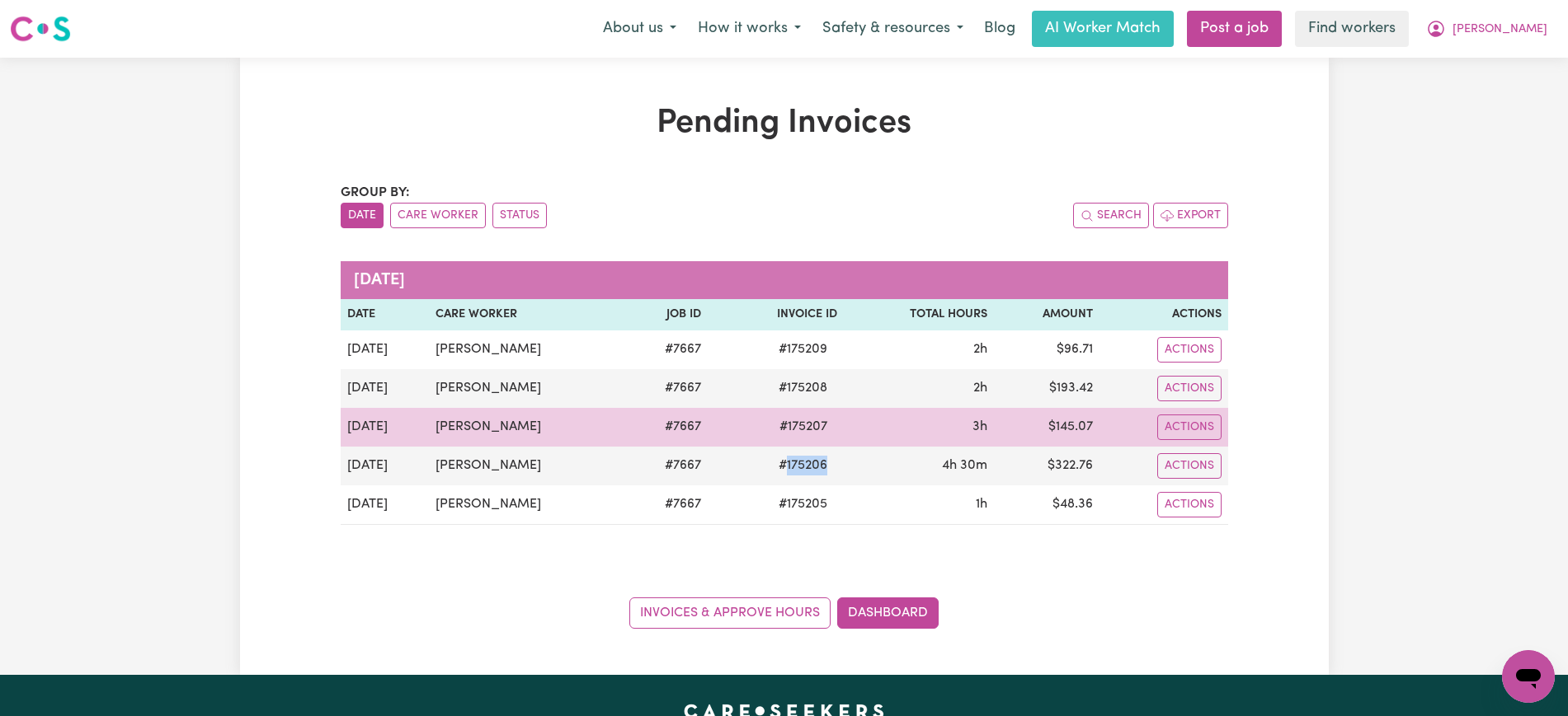
click at [797, 425] on span "# 175207" at bounding box center [803, 427] width 68 height 20
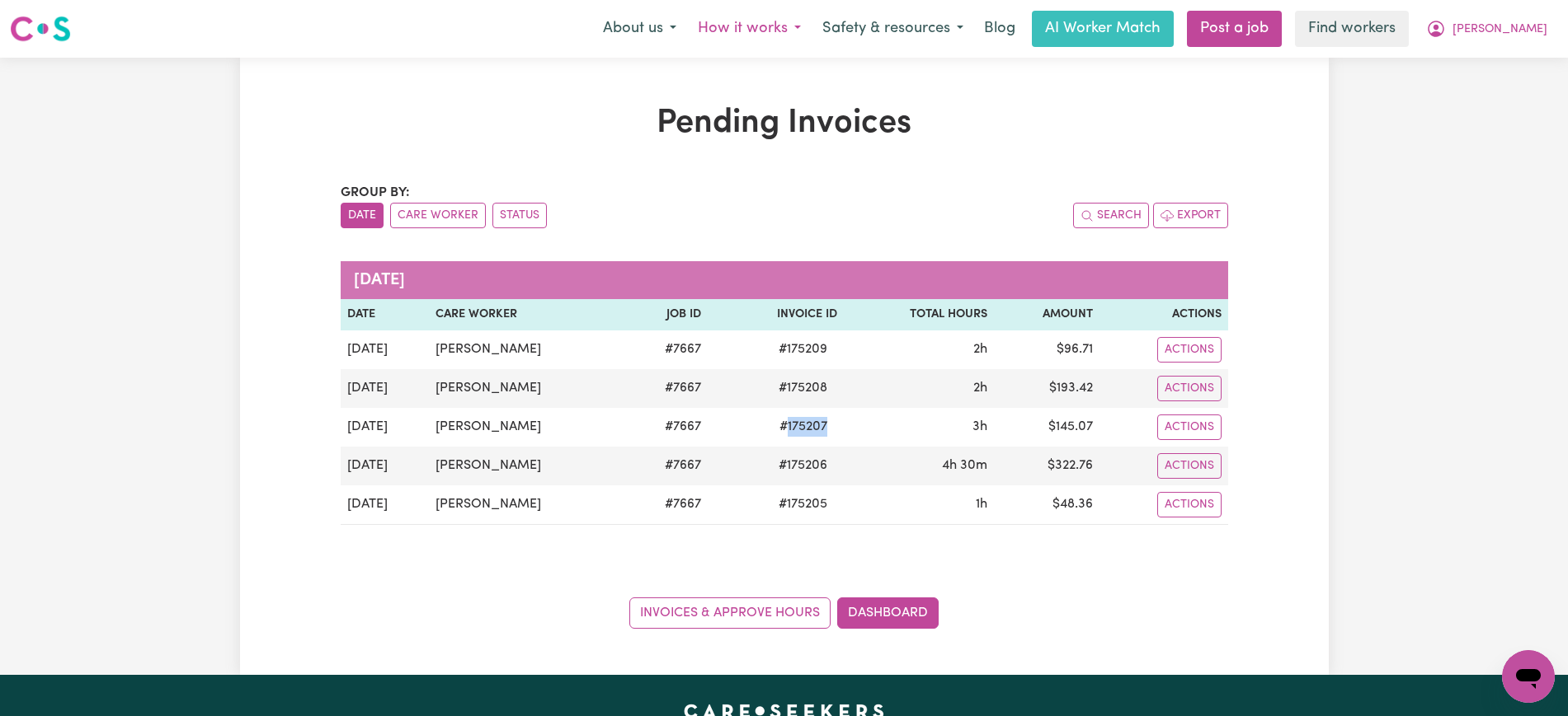
copy span "175207"
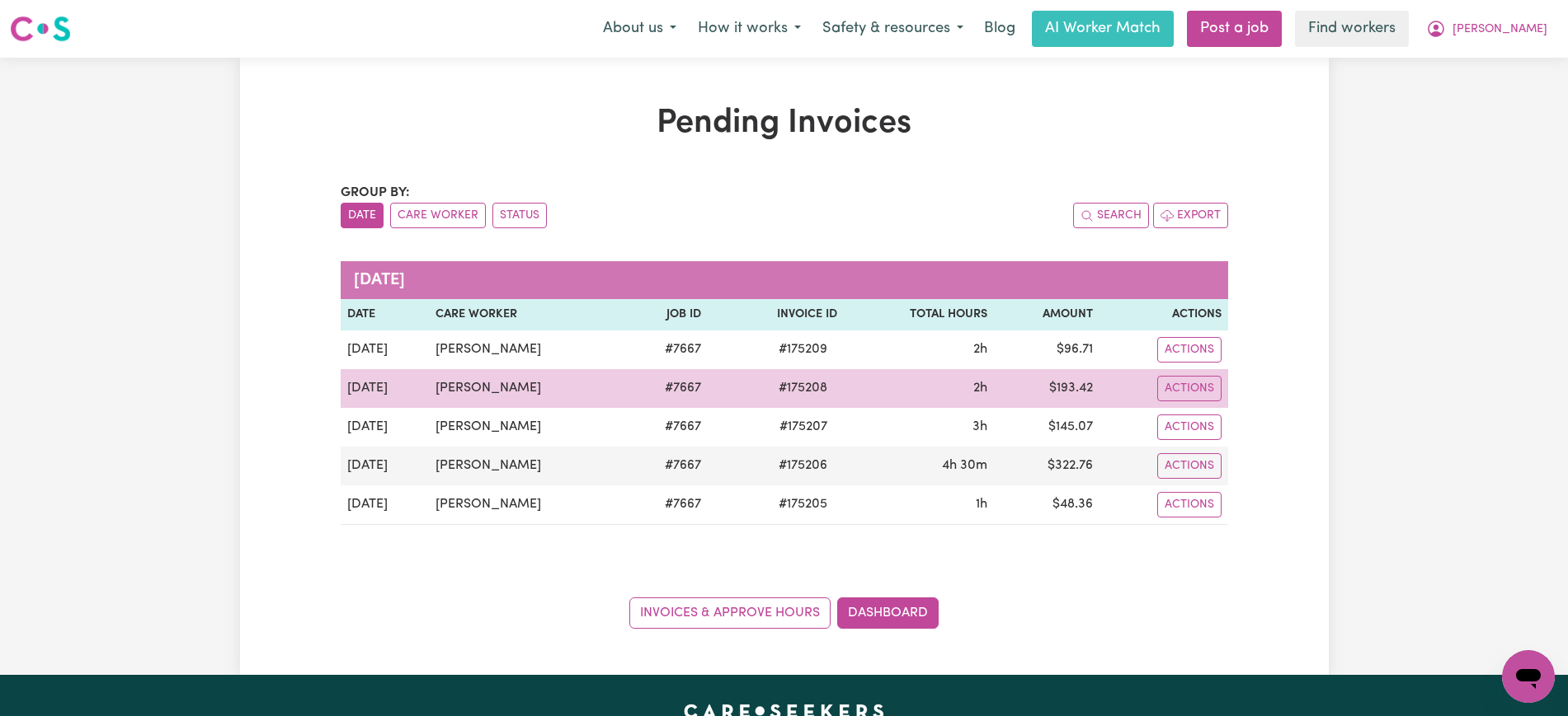
click at [798, 389] on span "# 175208" at bounding box center [803, 388] width 69 height 20
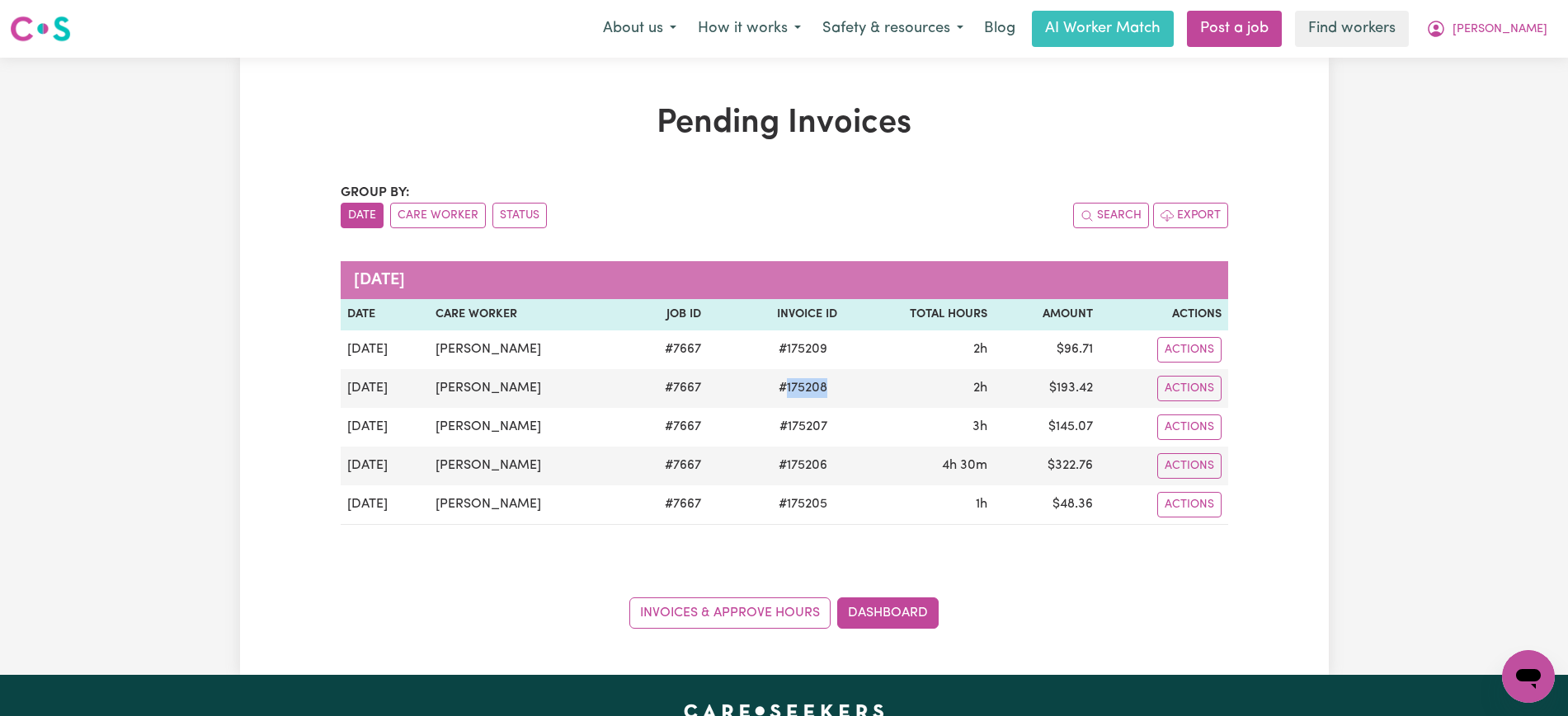
copy span "175208"
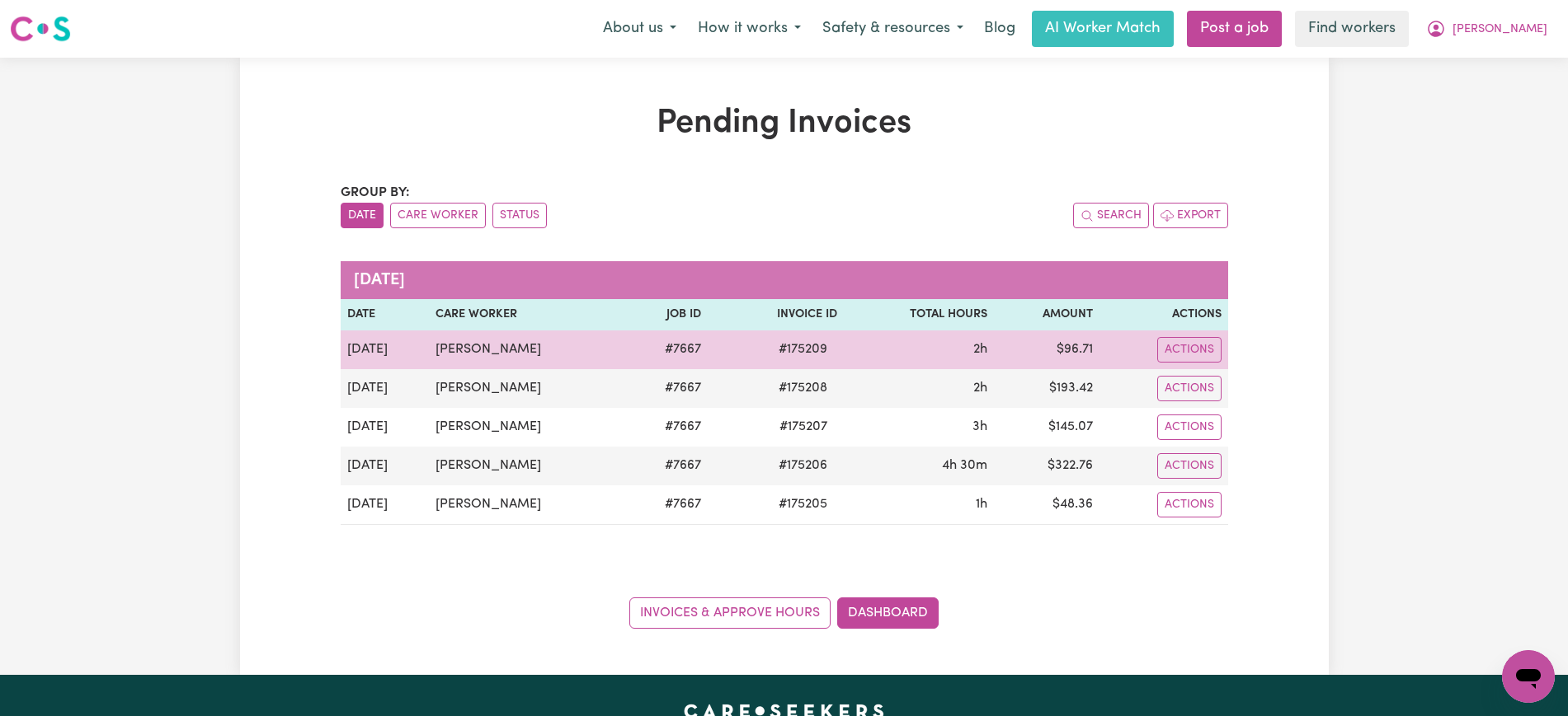
click at [796, 353] on span "# 175209" at bounding box center [803, 349] width 69 height 20
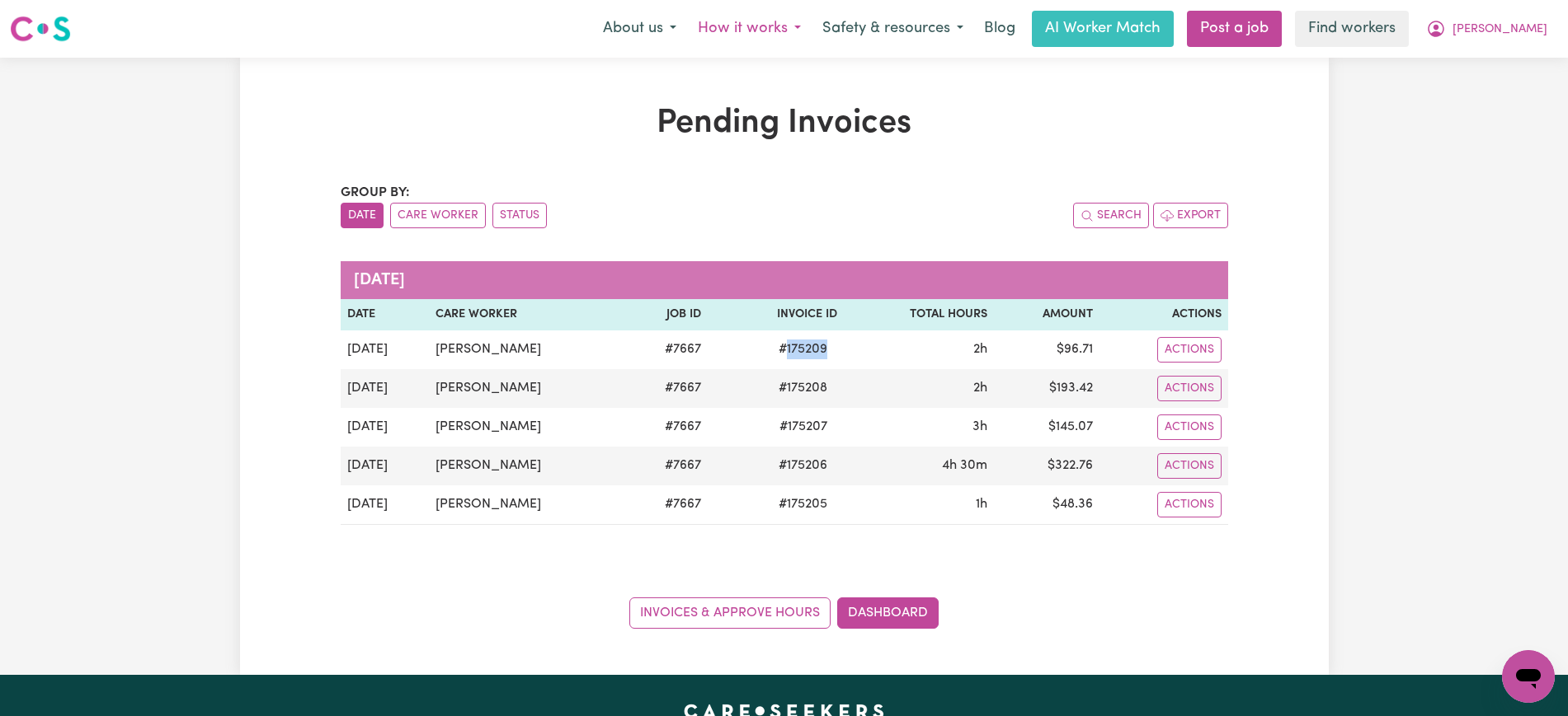
copy span "175209"
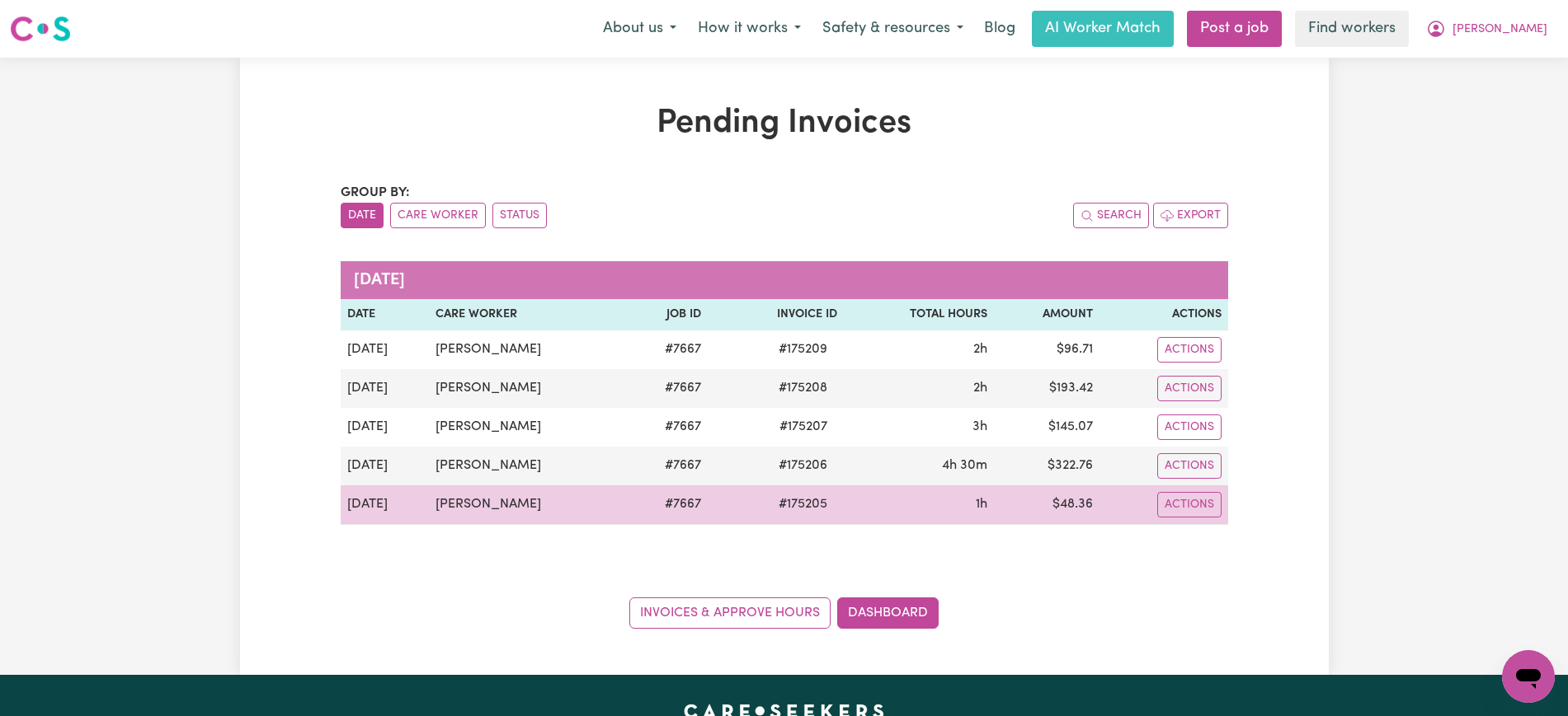
click at [1063, 513] on td "$ 48.36" at bounding box center [1046, 506] width 105 height 40
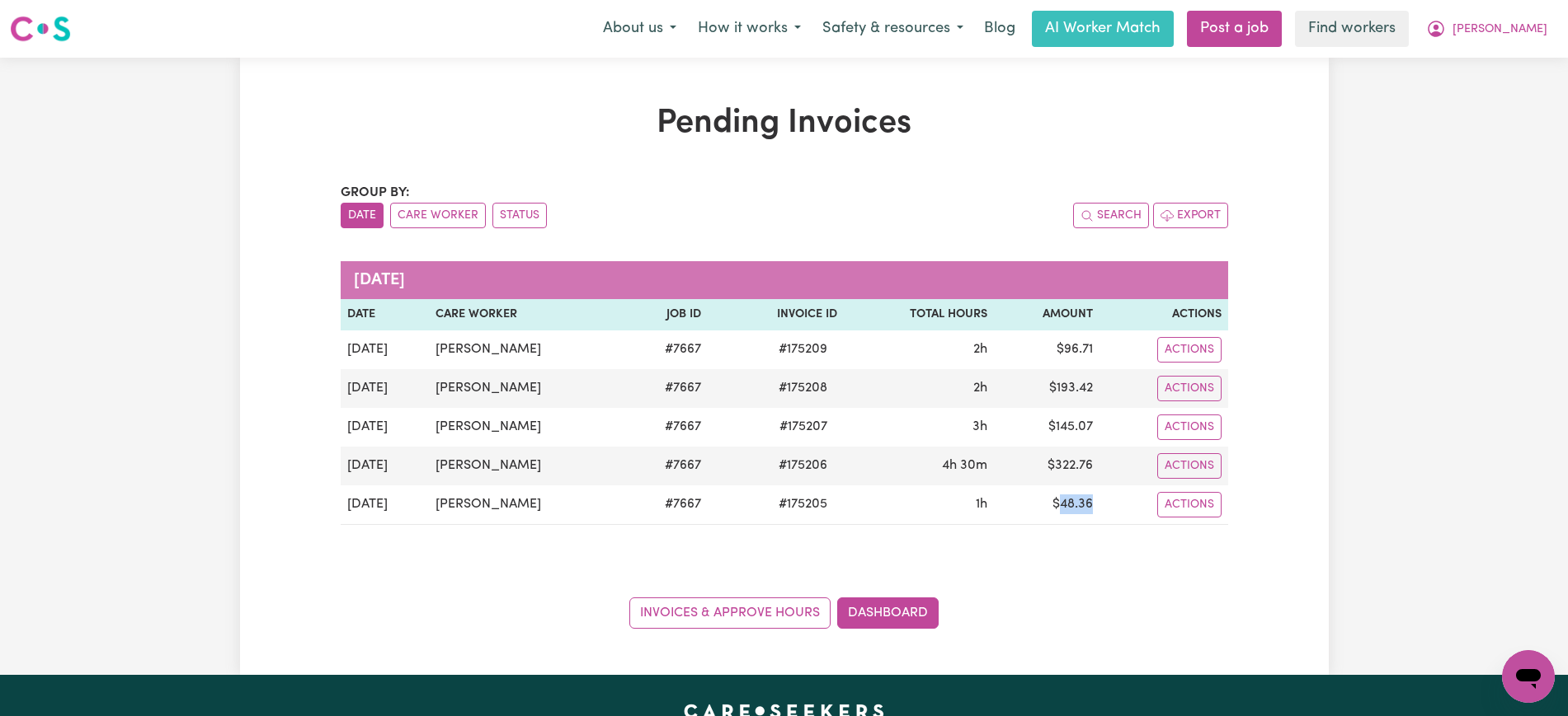
copy td "48.36"
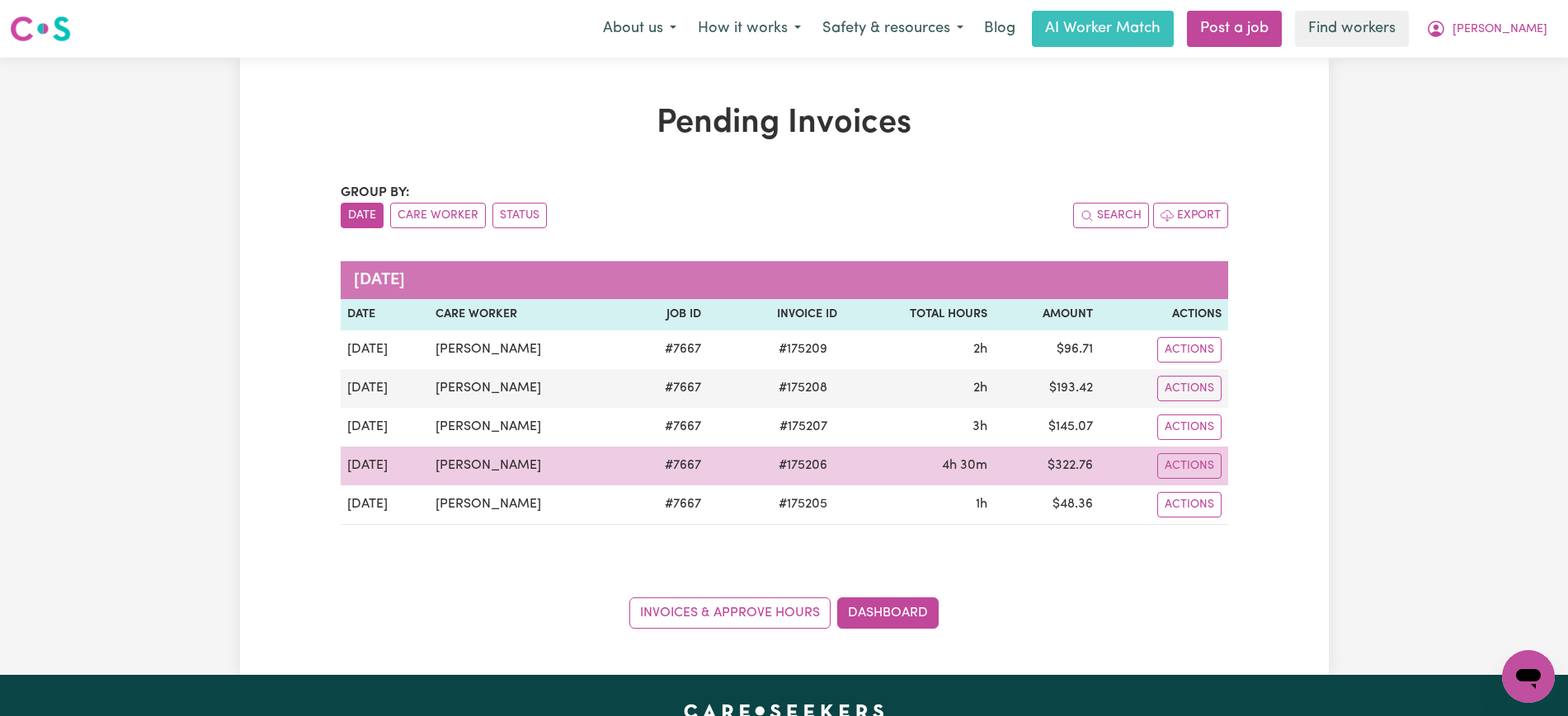
click at [1061, 464] on td "$ 322.76" at bounding box center [1046, 466] width 105 height 39
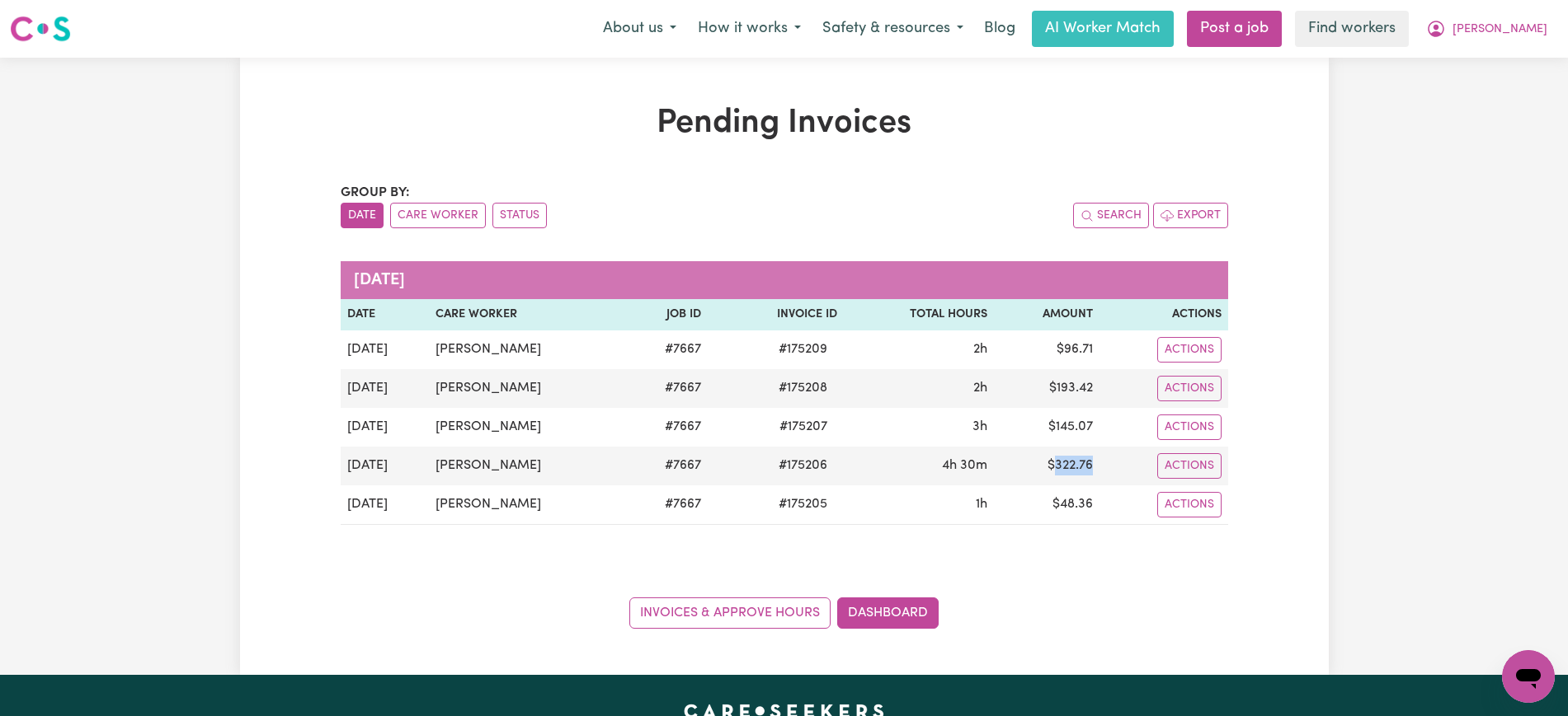
copy td "322.76"
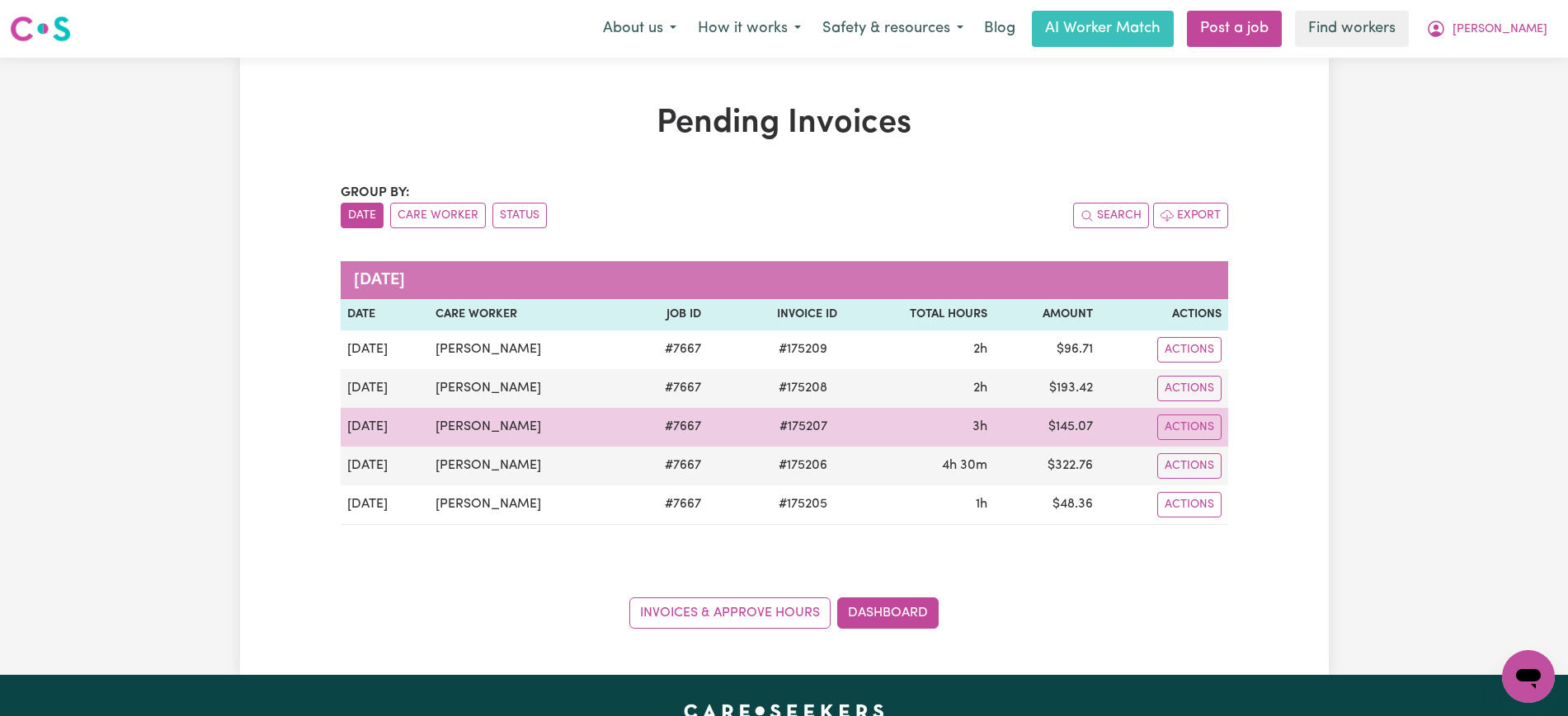
click at [1069, 430] on td "$ 145.07" at bounding box center [1046, 427] width 105 height 39
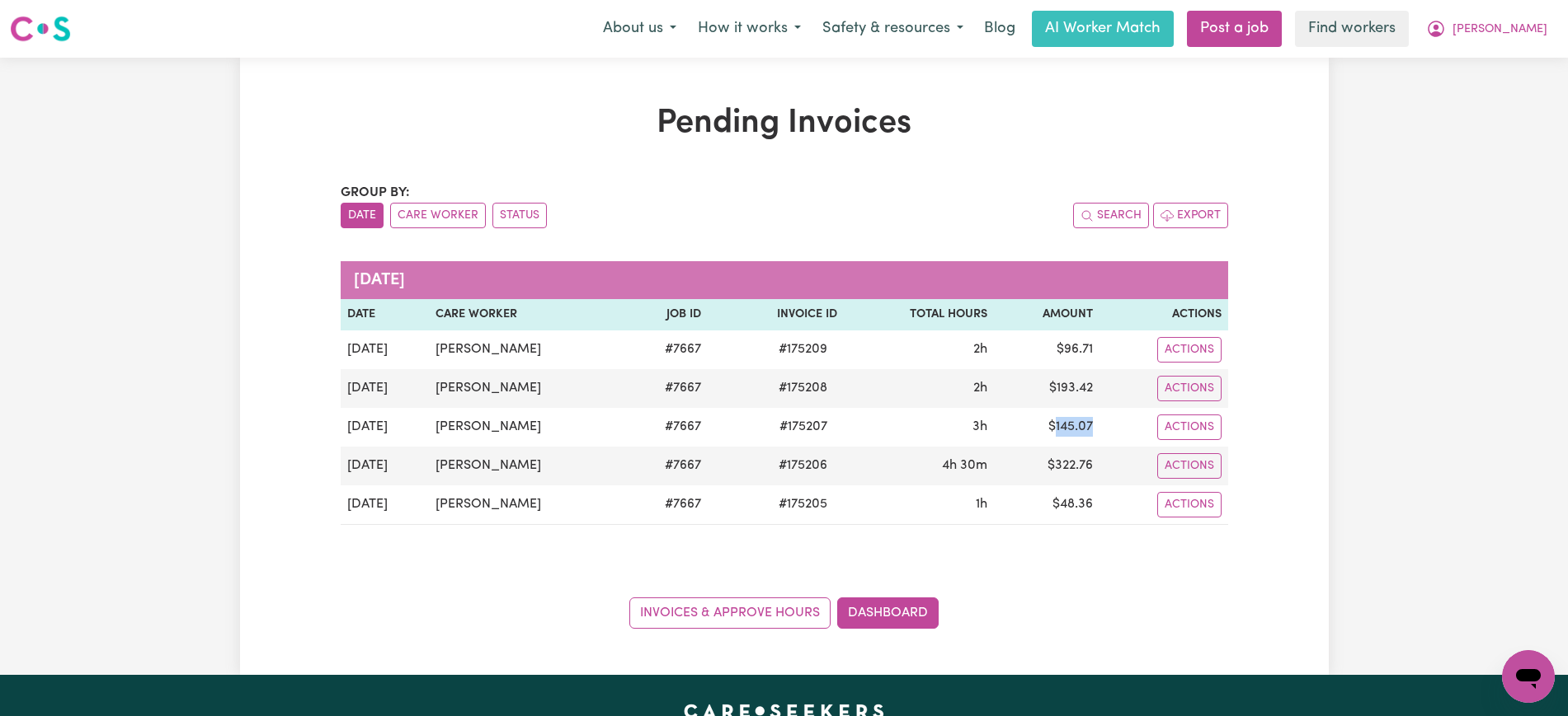
copy td "145.07"
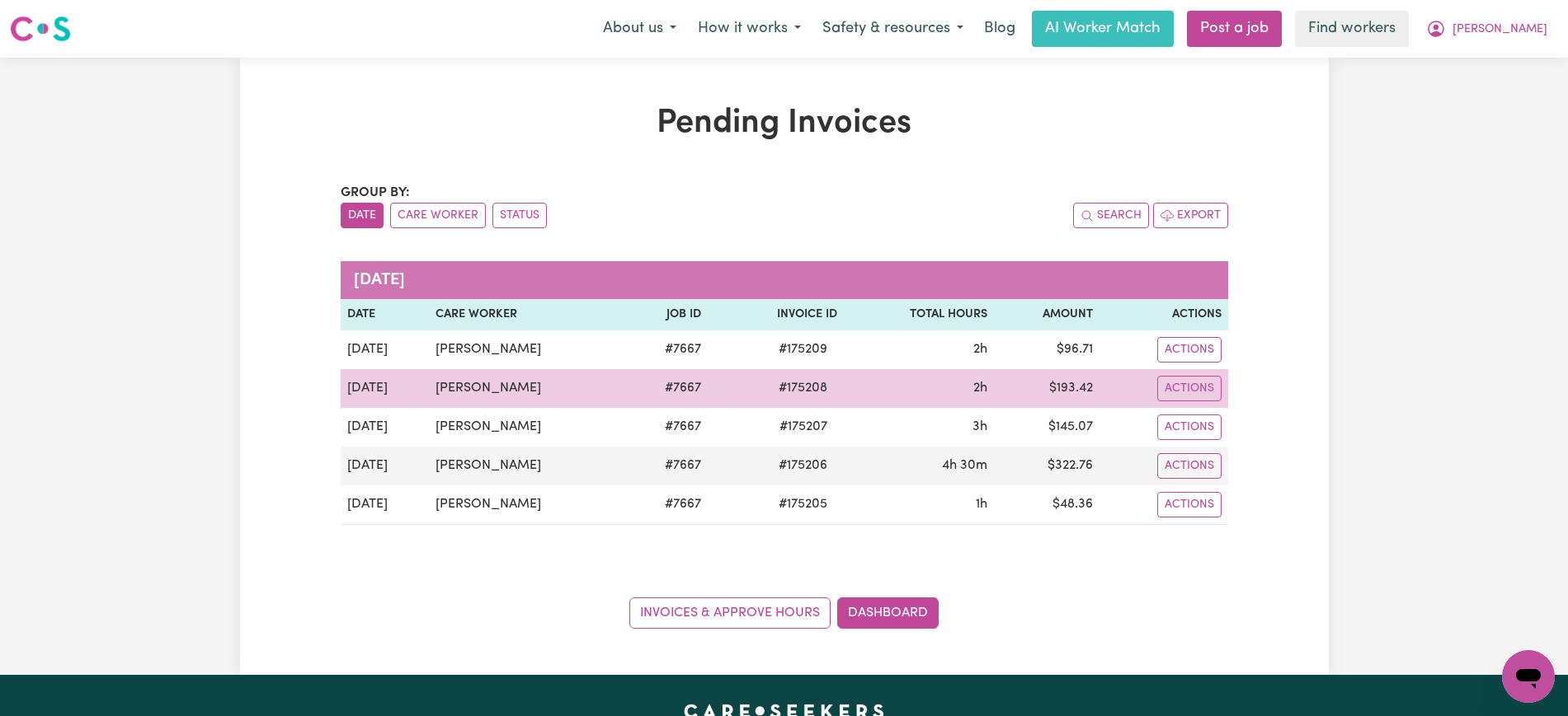
click at [1076, 383] on td "$ 193.42" at bounding box center [1046, 388] width 105 height 39
click at [1076, 382] on td "$ 193.42" at bounding box center [1046, 388] width 105 height 39
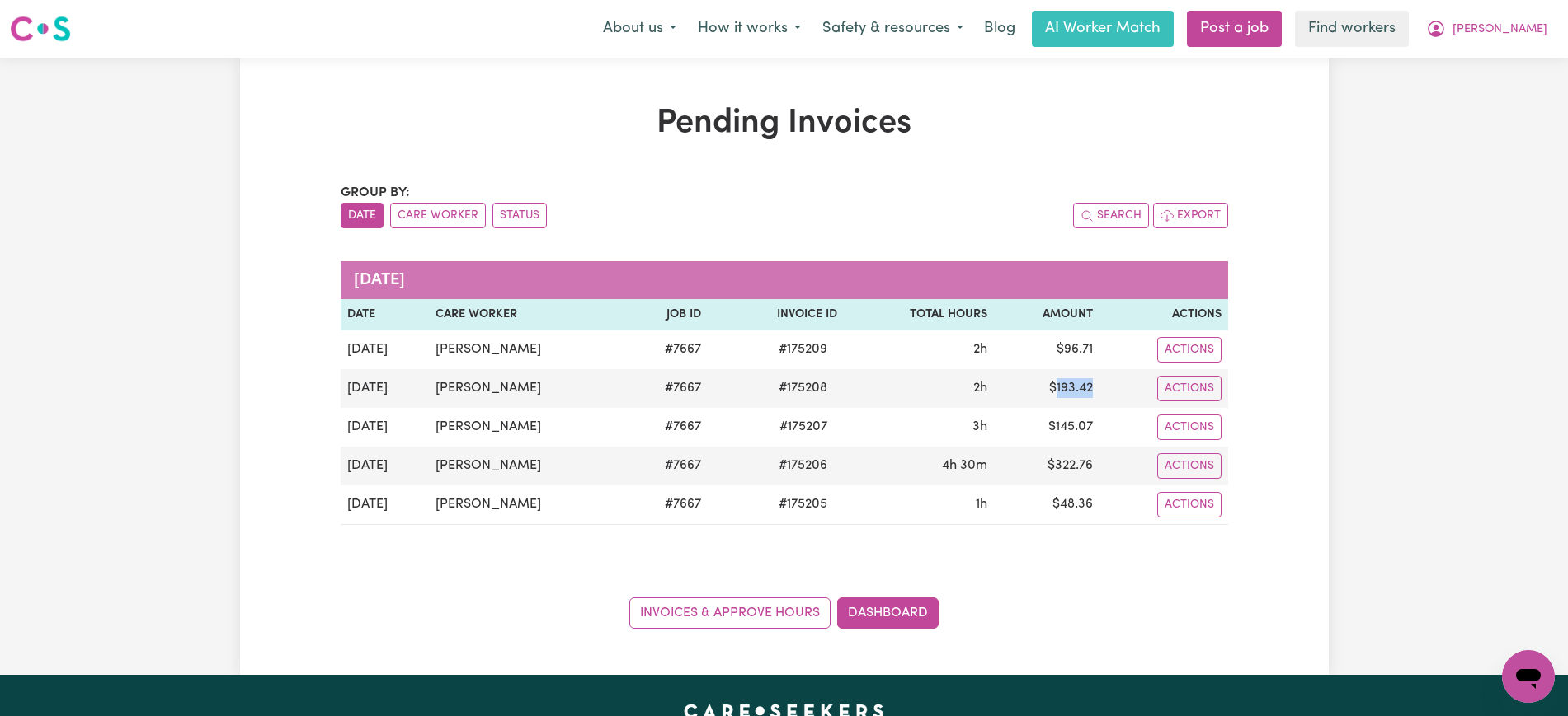
copy td "193.42"
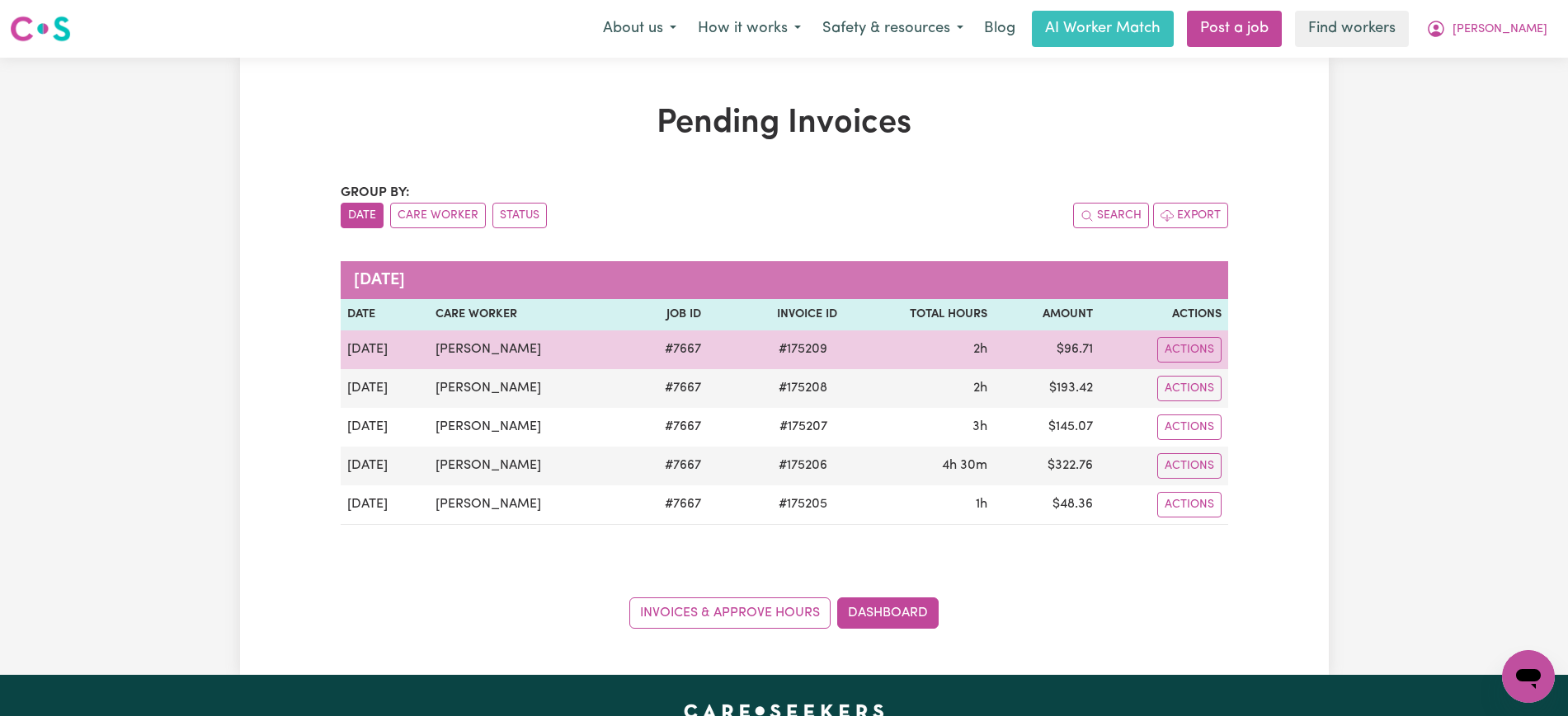
click at [1085, 344] on td "$ 96.71" at bounding box center [1046, 349] width 105 height 39
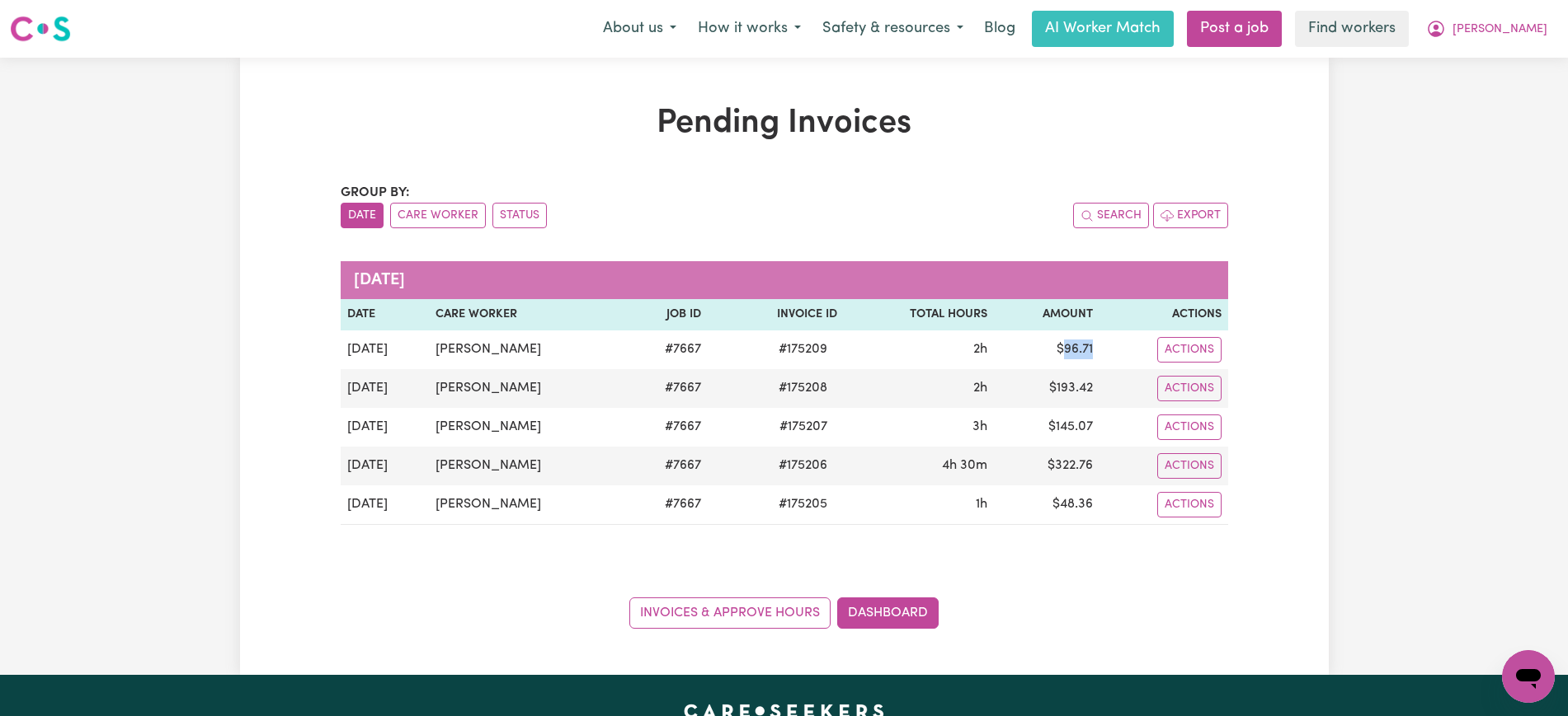
copy td "96.71"
